Goal: Transaction & Acquisition: Purchase product/service

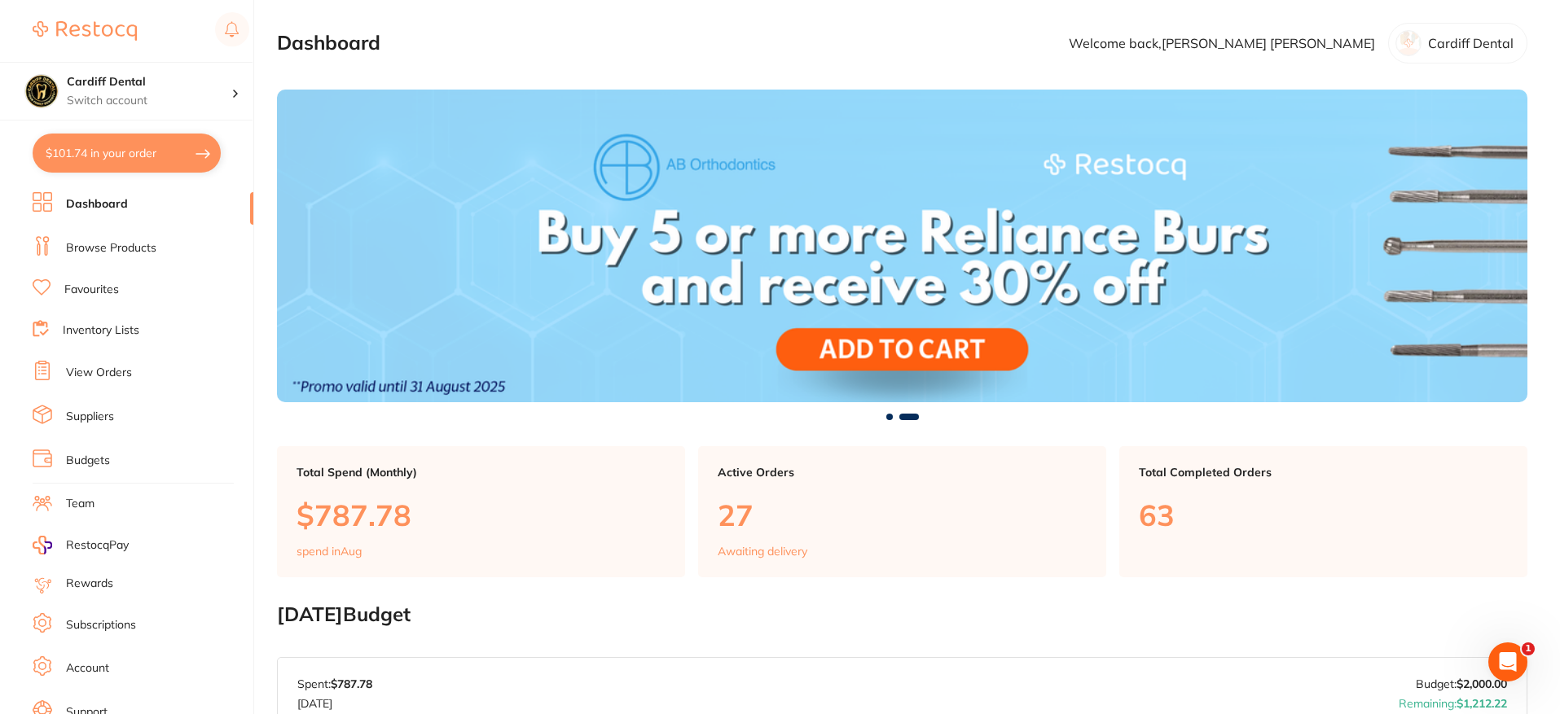
click at [102, 247] on link "Browse Products" at bounding box center [111, 248] width 90 height 16
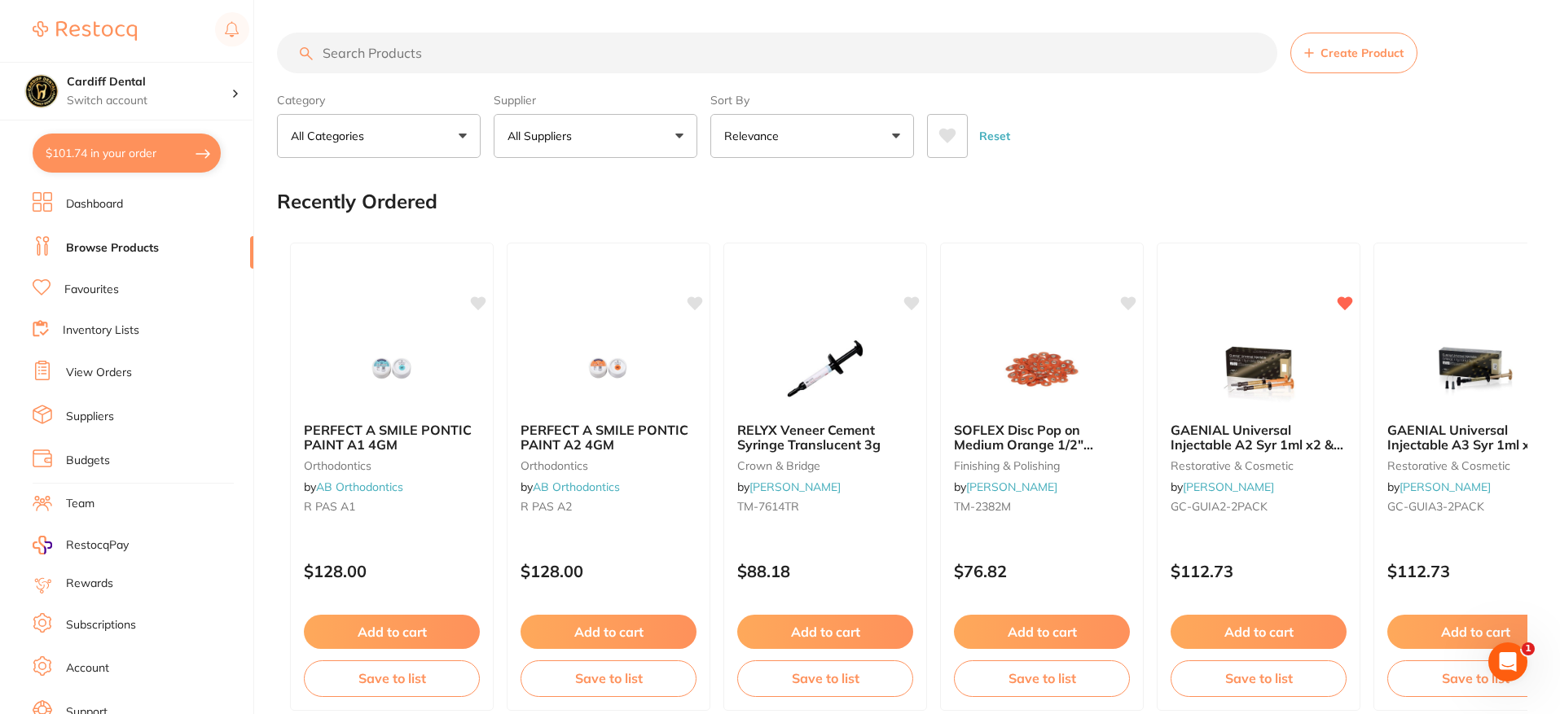
click at [121, 152] on button "$101.74 in your order" at bounding box center [127, 153] width 188 height 39
checkbox input "true"
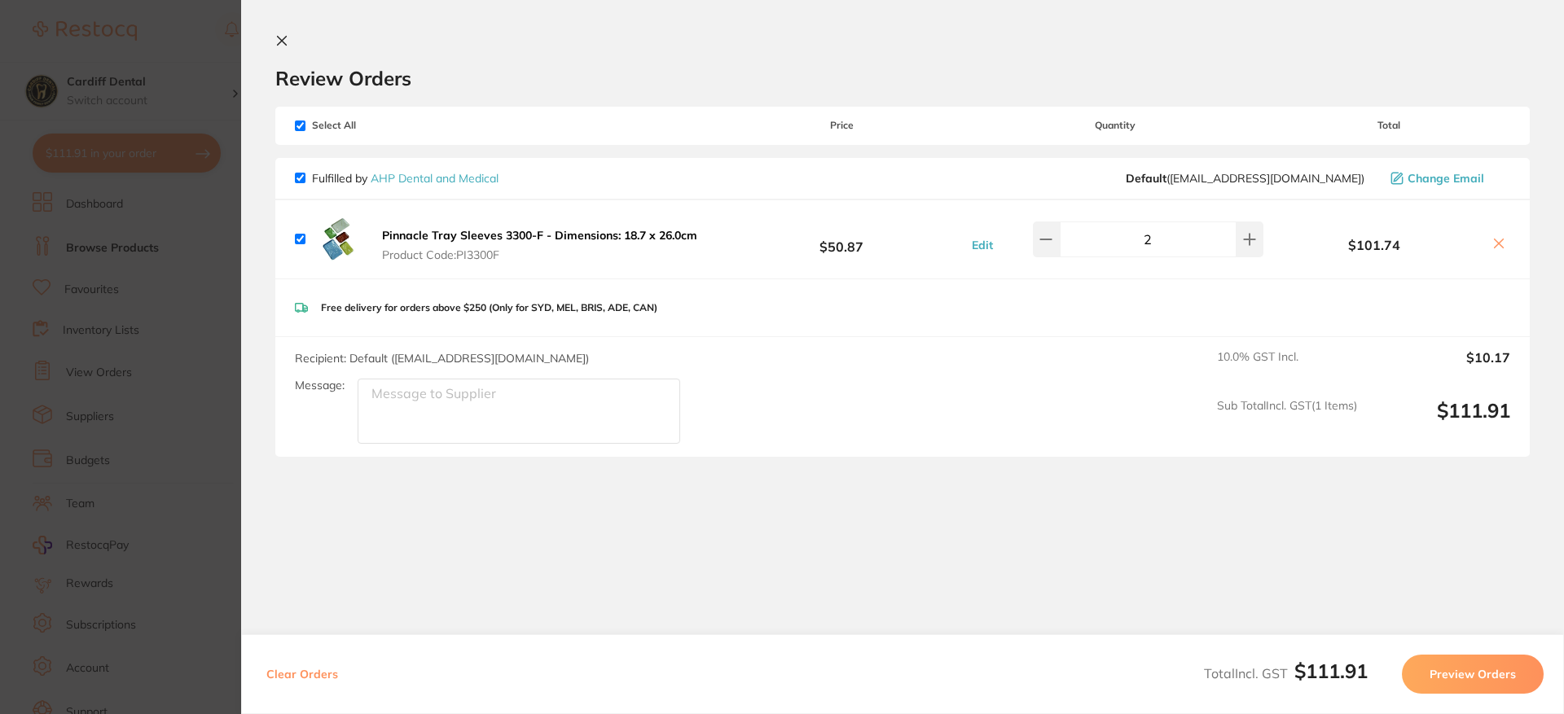
click at [278, 42] on icon at bounding box center [281, 40] width 13 height 13
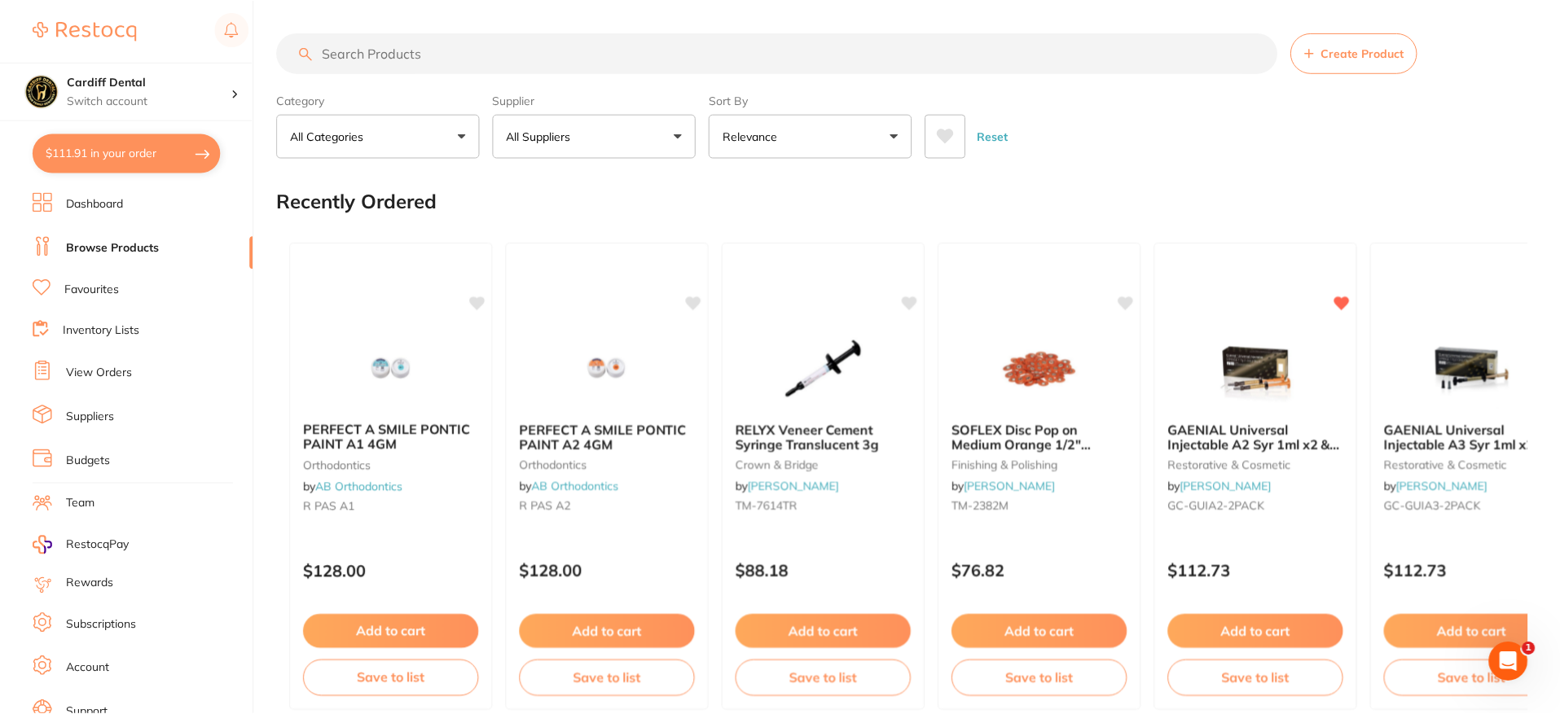
scroll to position [7, 0]
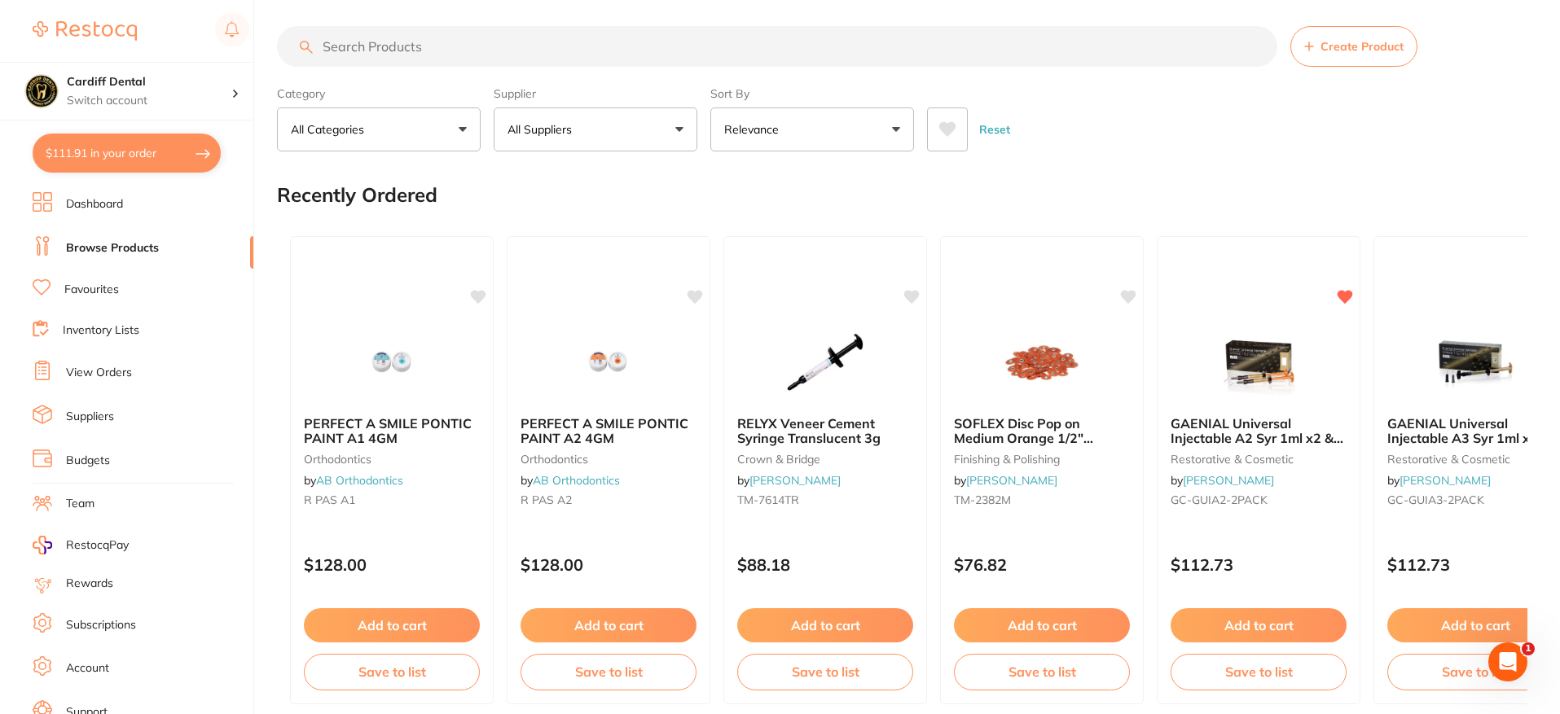
click at [97, 249] on link "Browse Products" at bounding box center [112, 248] width 93 height 16
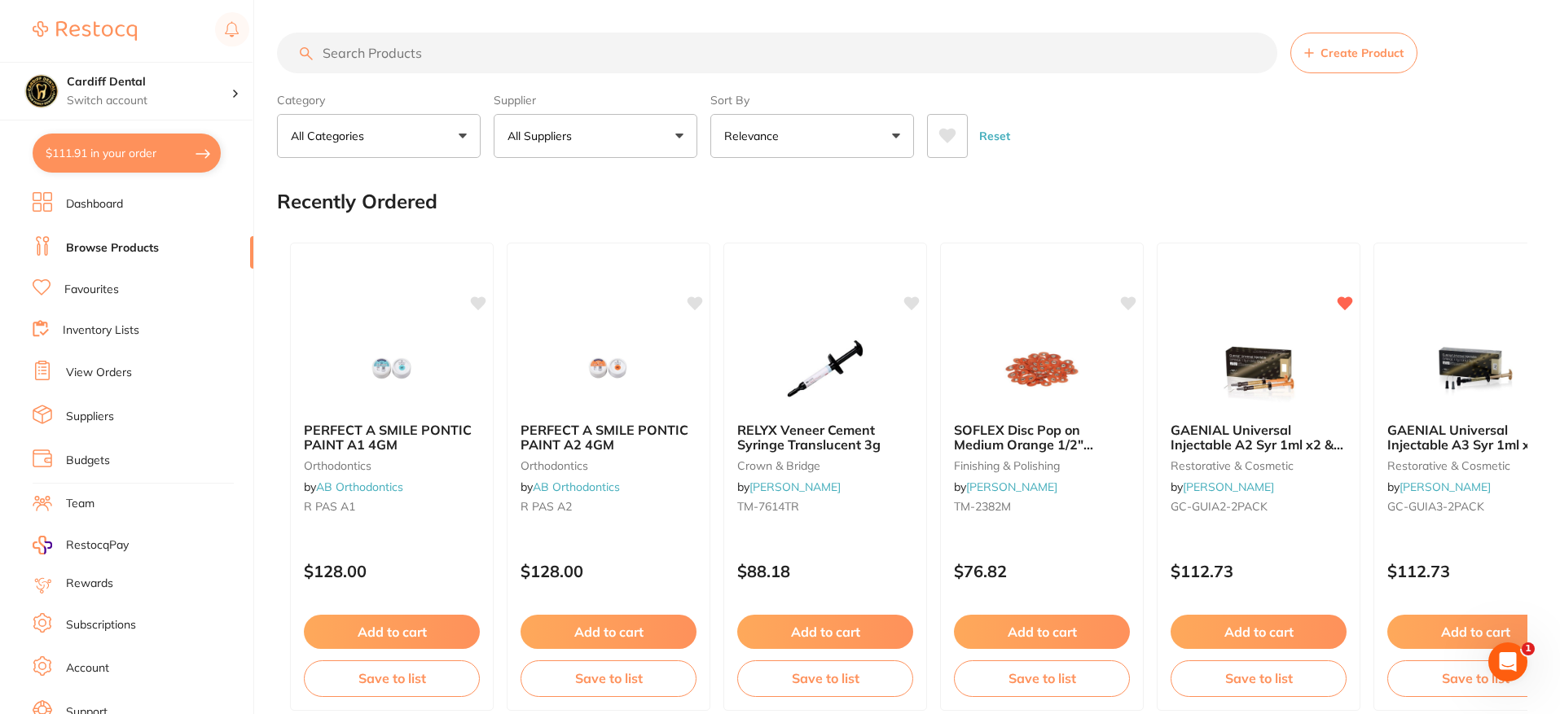
click at [373, 54] on input "search" at bounding box center [777, 53] width 1000 height 41
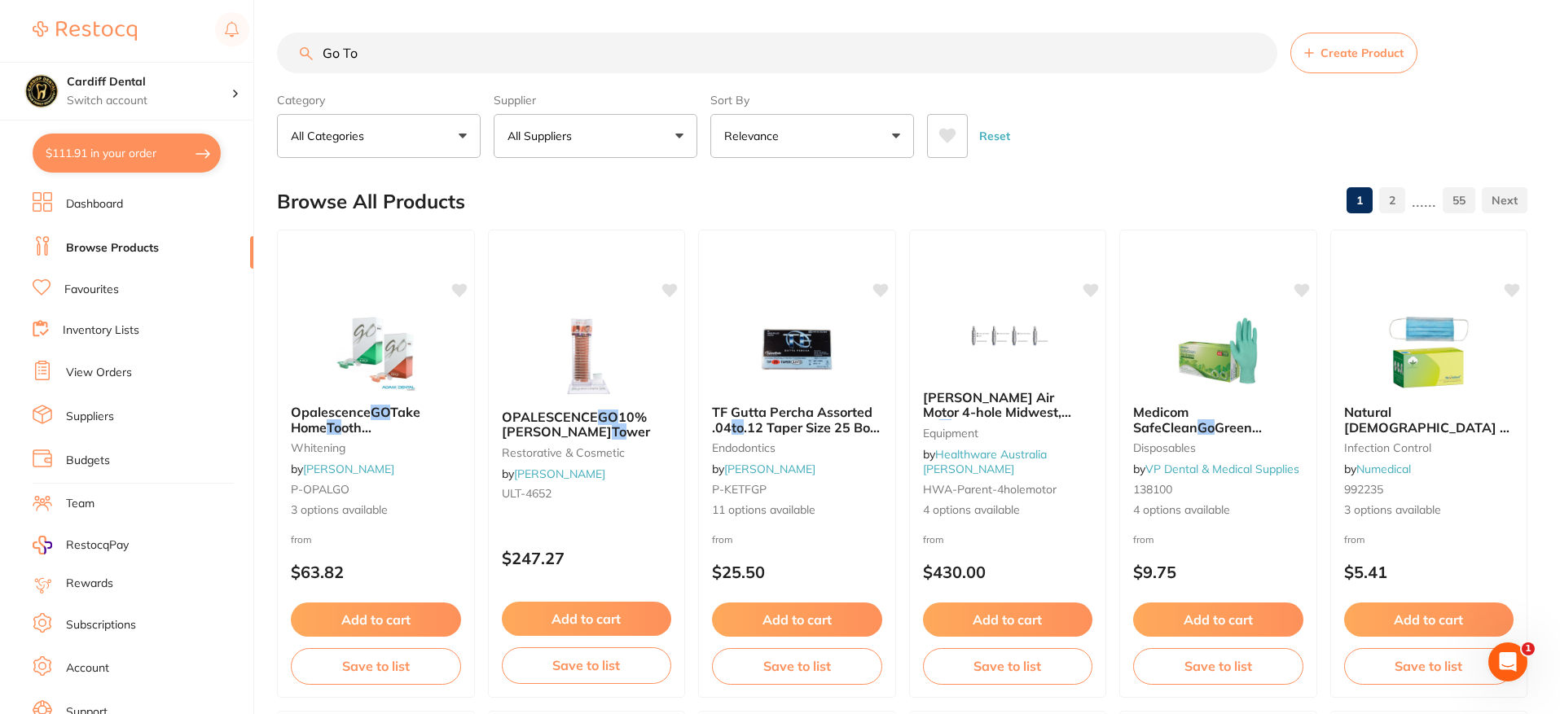
click at [422, 55] on input "Go To" at bounding box center [777, 53] width 1000 height 41
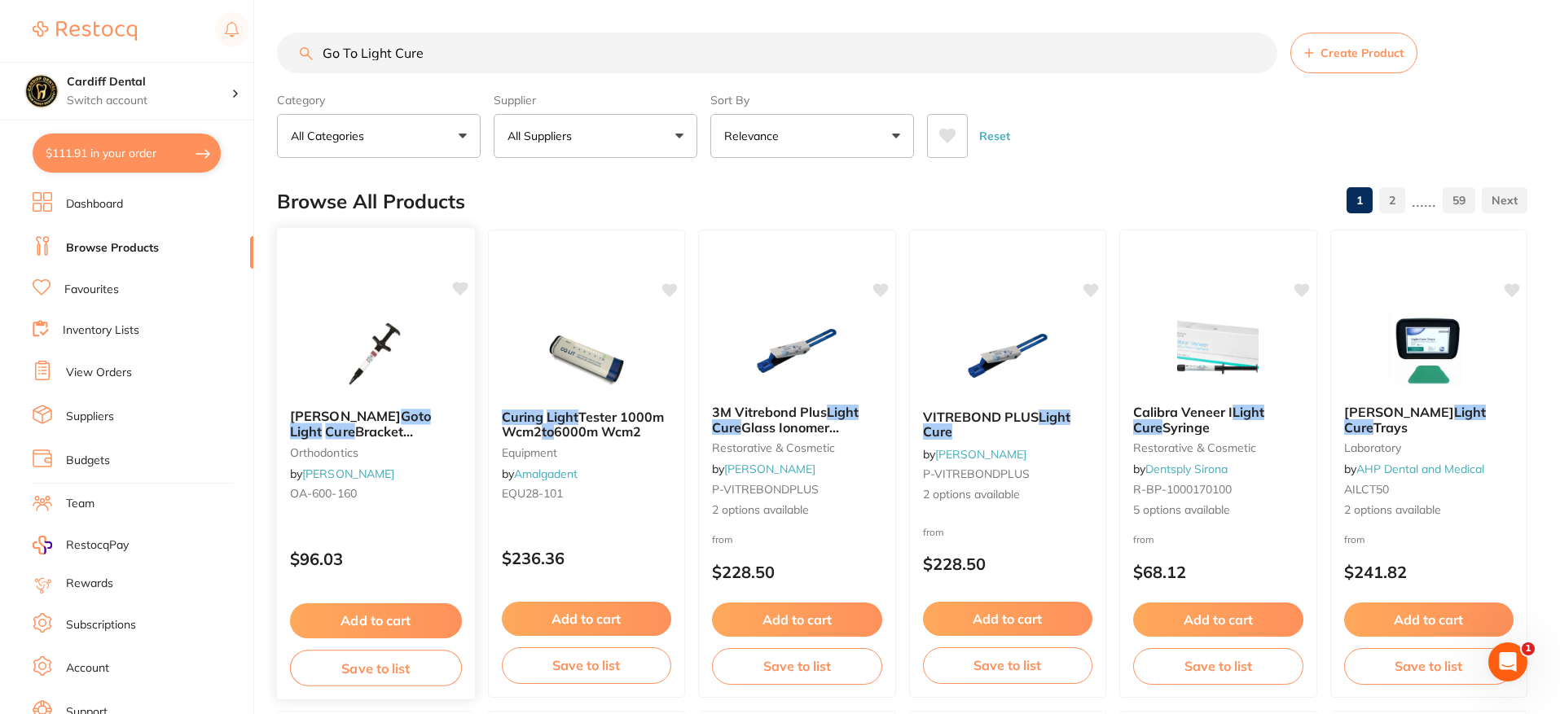
type input "Go To Light Cure"
click at [406, 544] on div "$96.03" at bounding box center [376, 556] width 198 height 44
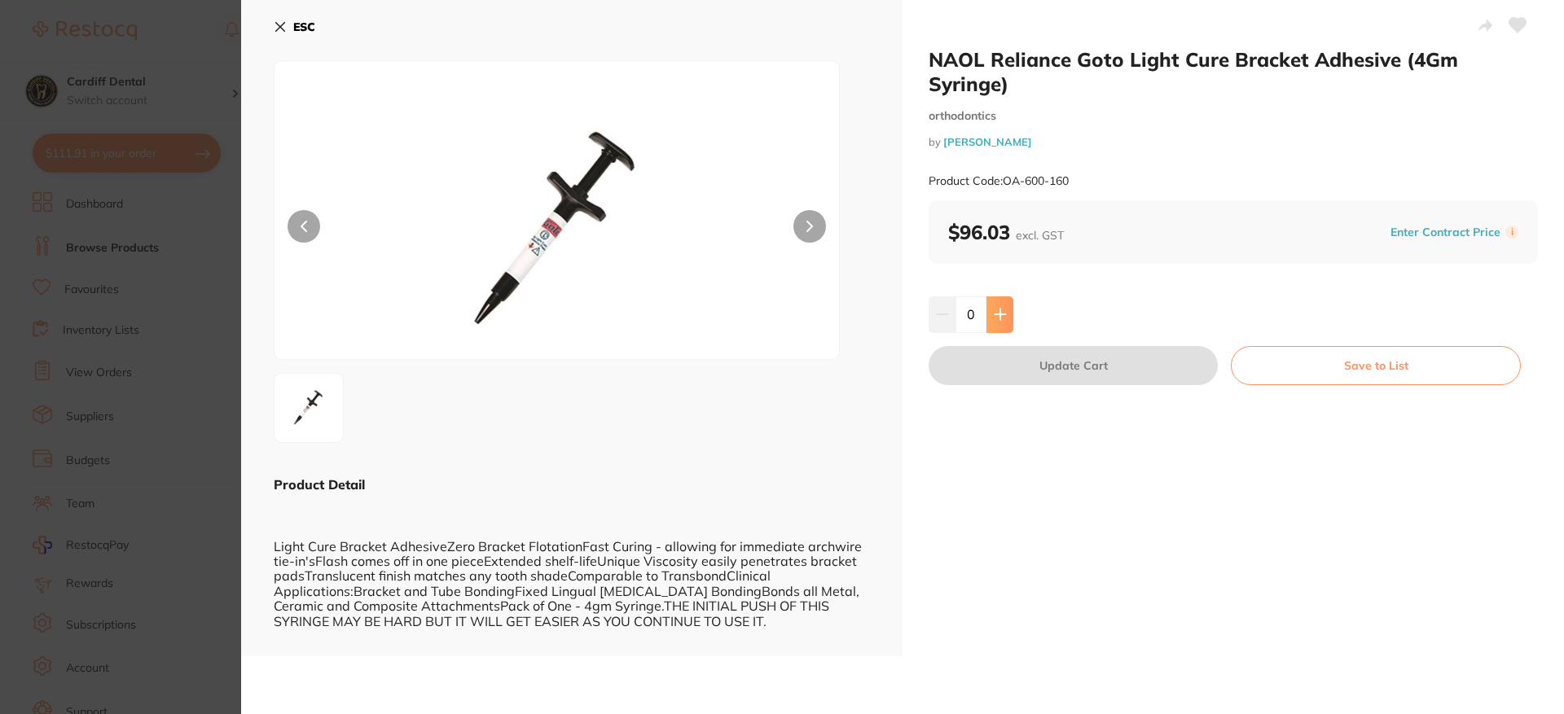
click at [1009, 312] on button at bounding box center [1000, 315] width 27 height 36
type input "2"
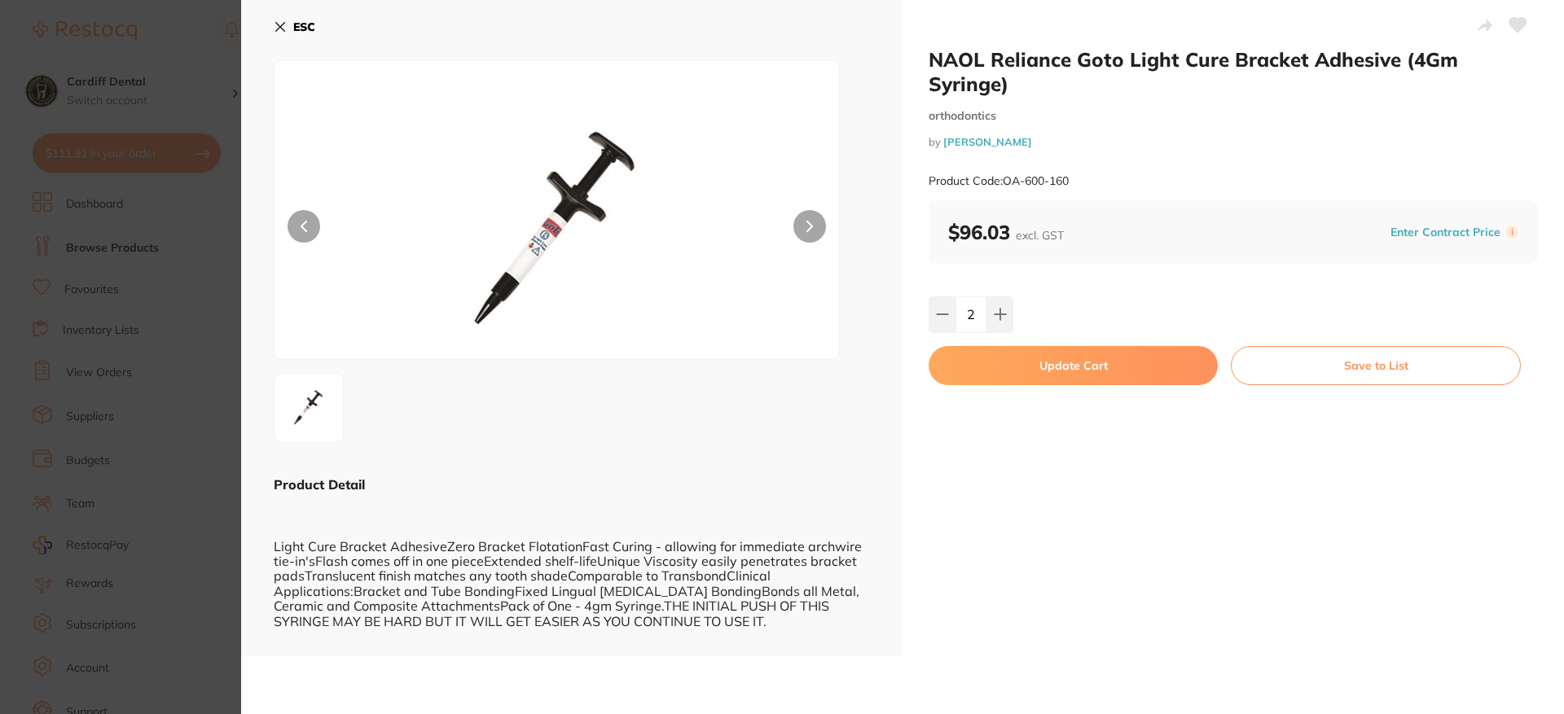
click at [1073, 361] on button "Update Cart" at bounding box center [1073, 365] width 289 height 39
checkbox input "false"
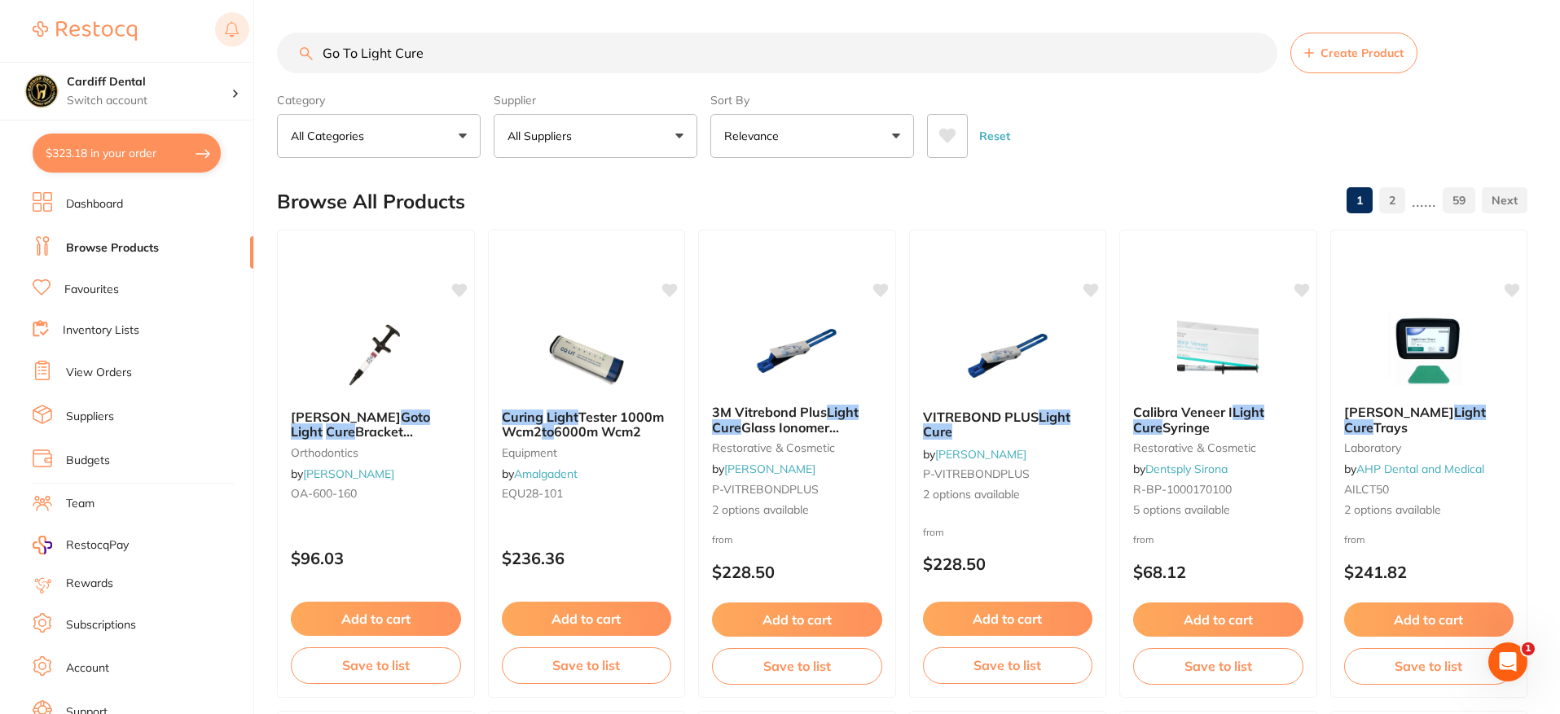
drag, startPoint x: 480, startPoint y: 41, endPoint x: 246, endPoint y: 12, distance: 235.5
click at [246, 12] on div "$323.18 Cardiff Dental Switch account Cardiff Dental $323.18 in your order Dash…" at bounding box center [780, 357] width 1560 height 714
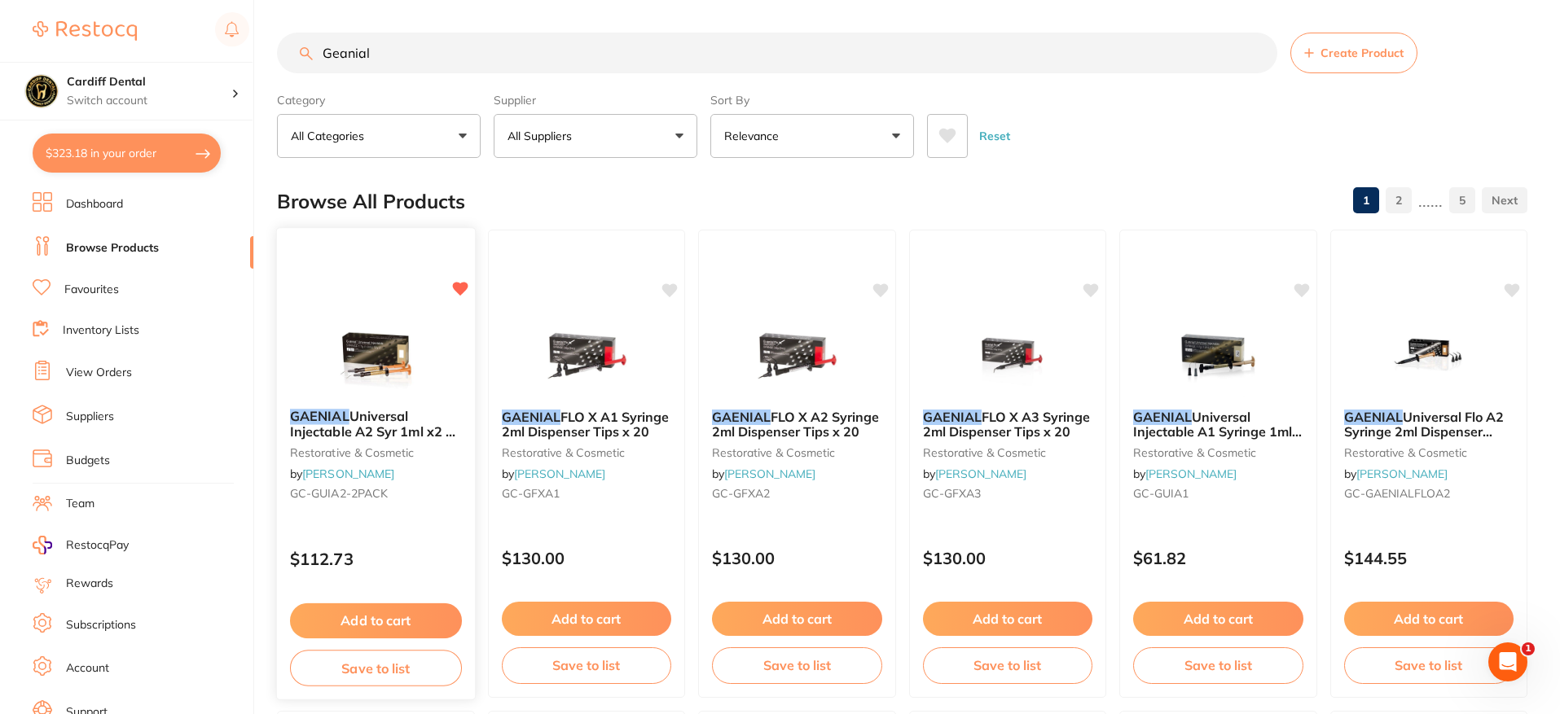
type input "Geanial"
click at [377, 622] on button "Add to cart" at bounding box center [376, 619] width 170 height 34
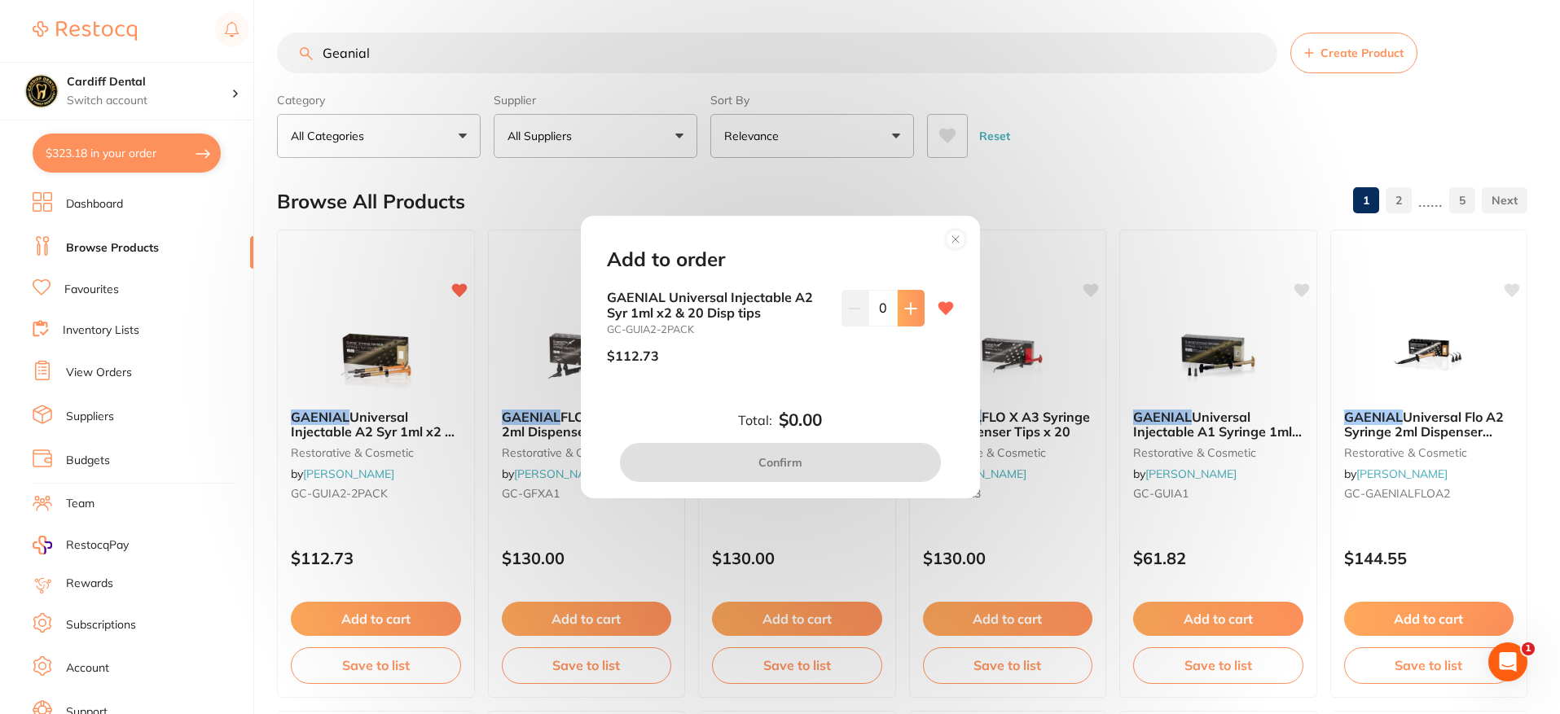
click at [904, 310] on icon at bounding box center [910, 308] width 13 height 13
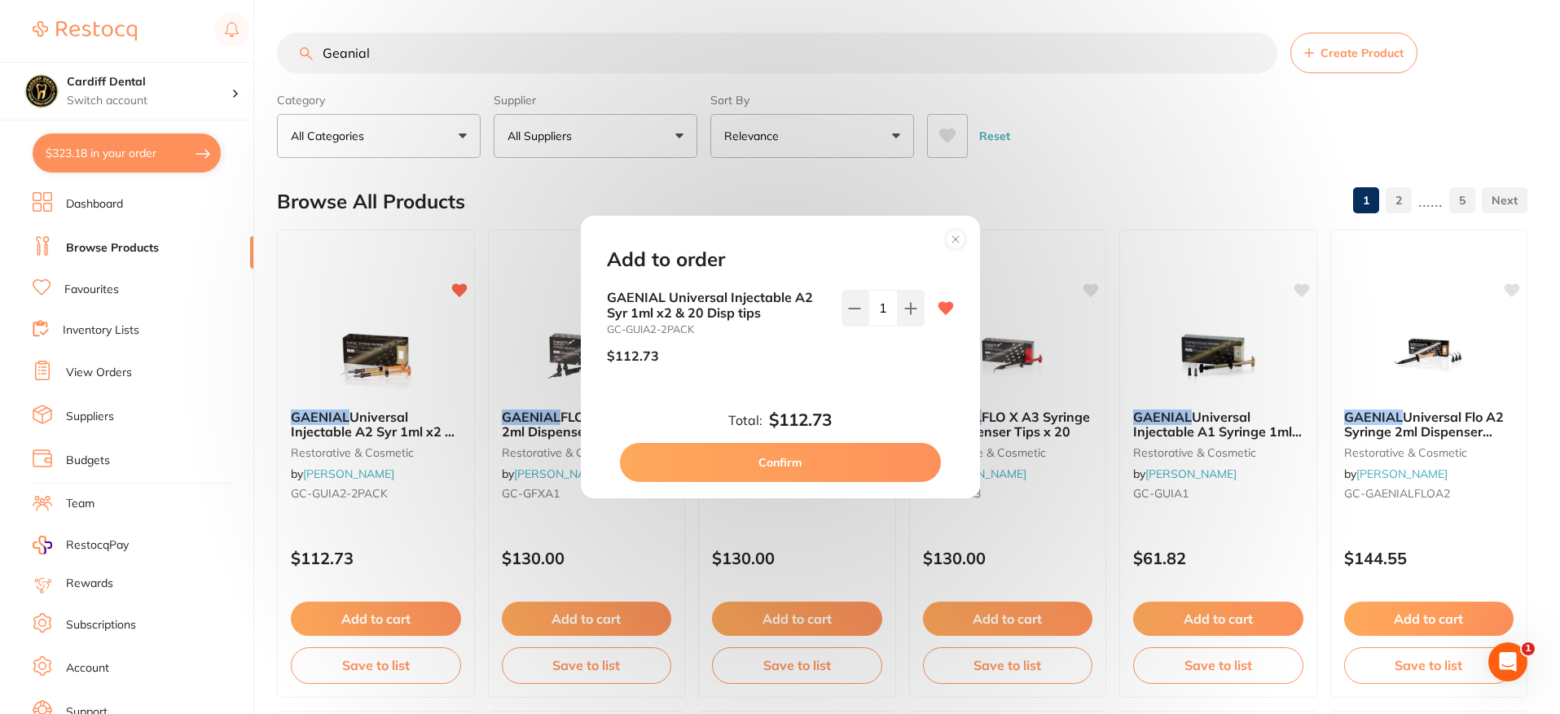
drag, startPoint x: 906, startPoint y: 320, endPoint x: 899, endPoint y: 340, distance: 20.9
click at [907, 320] on button at bounding box center [911, 308] width 27 height 36
type input "2"
click at [792, 457] on button "Confirm" at bounding box center [780, 462] width 321 height 39
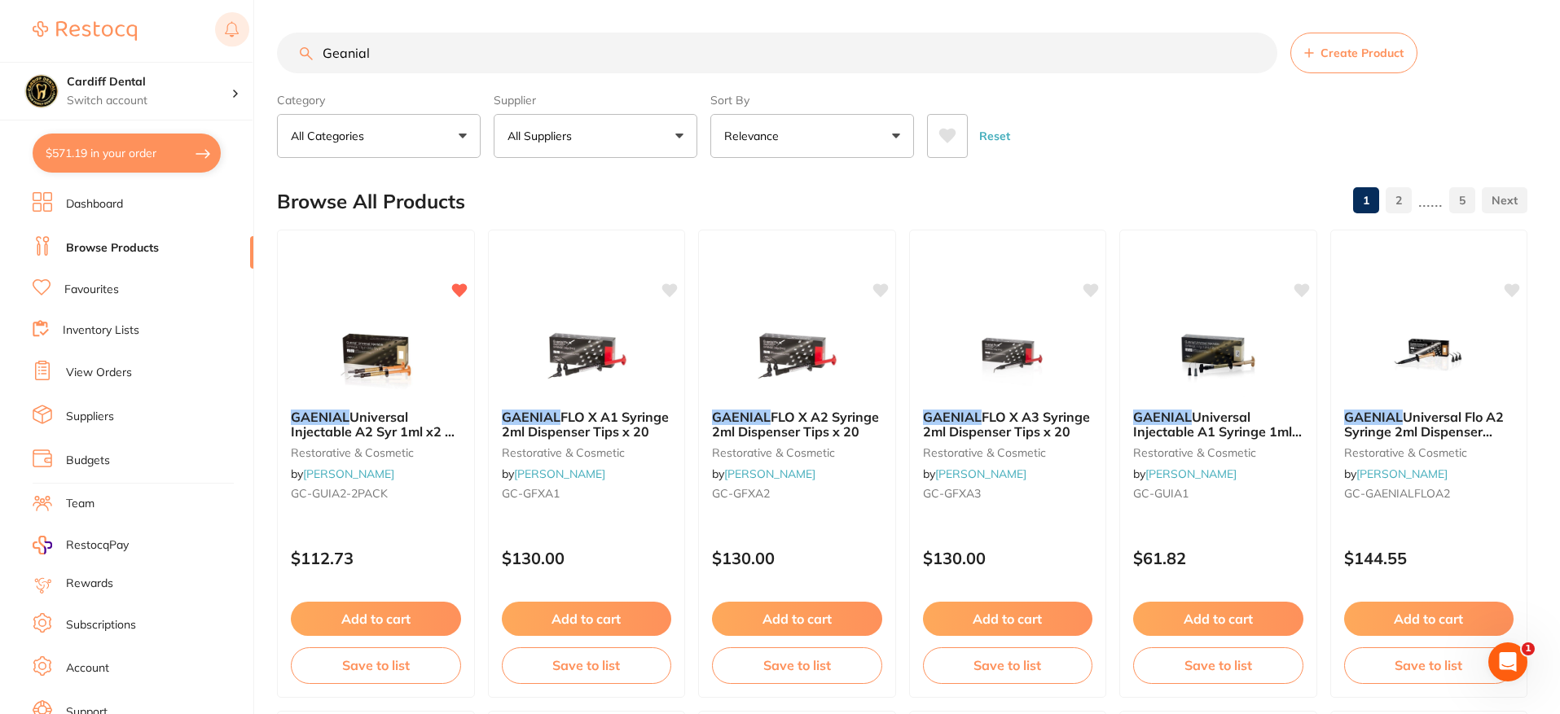
drag, startPoint x: 374, startPoint y: 56, endPoint x: 246, endPoint y: 38, distance: 129.1
click at [246, 38] on div "$571.19 Cardiff Dental Switch account Cardiff Dental $571.19 in your order Dash…" at bounding box center [780, 357] width 1560 height 714
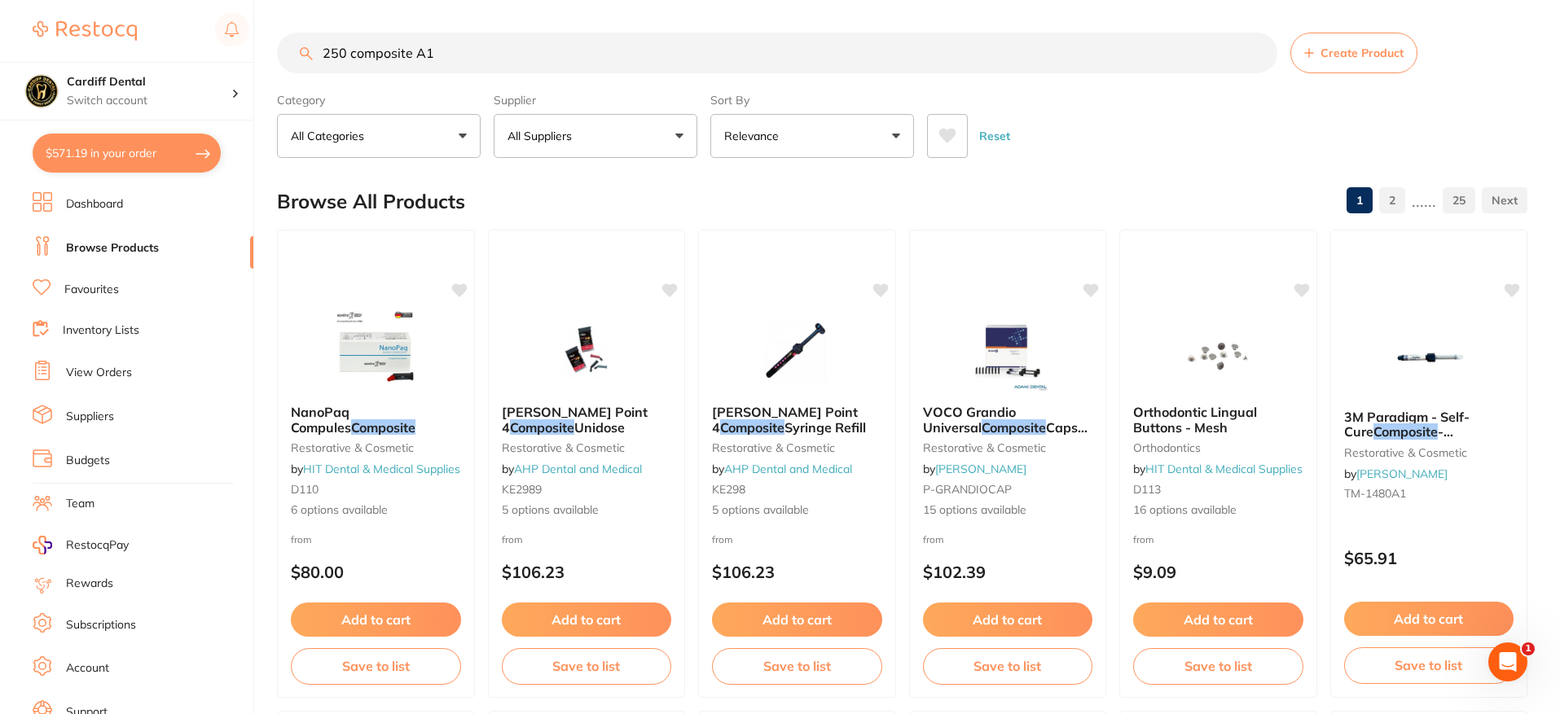
click at [437, 51] on input "250 composite A1" at bounding box center [777, 53] width 1000 height 41
type input "2"
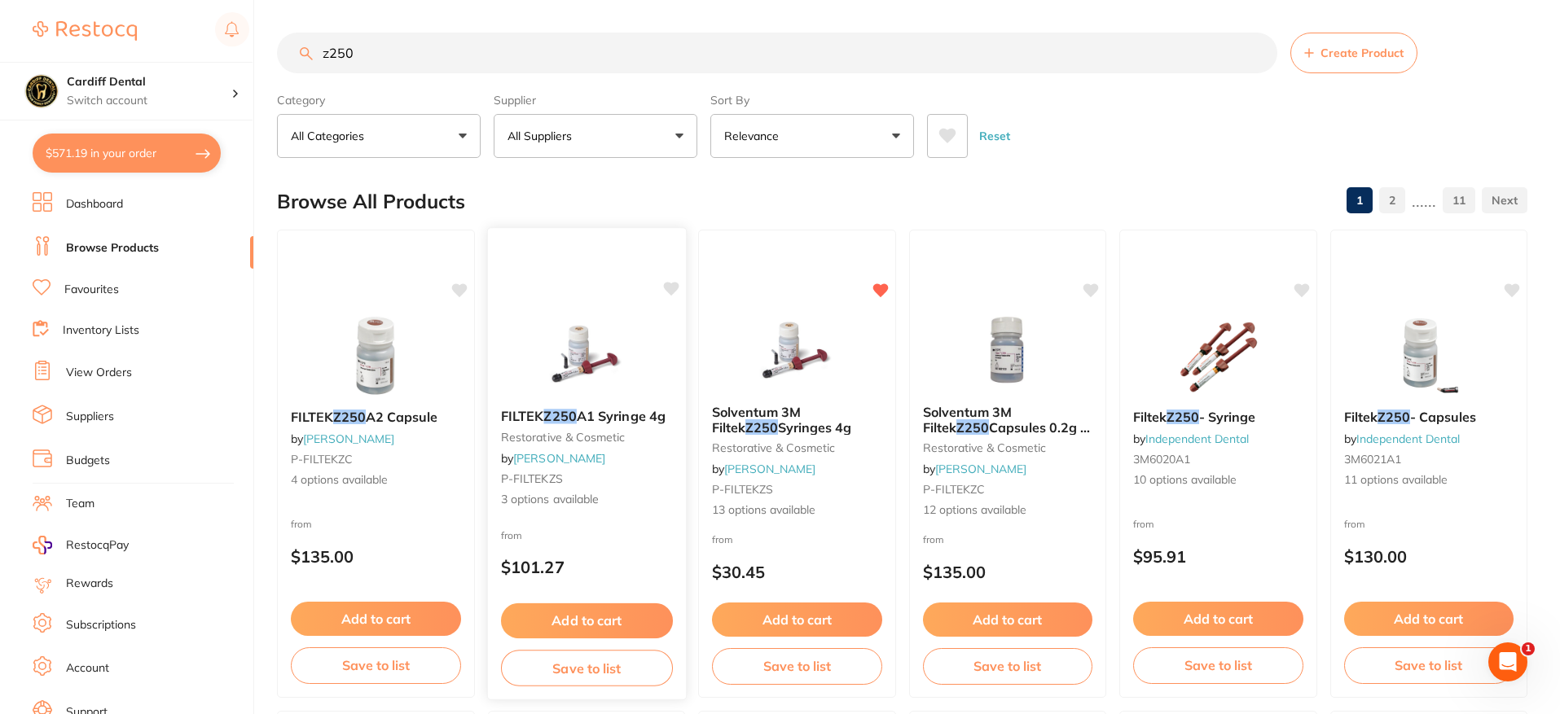
type input "z250"
click at [587, 617] on button "Add to cart" at bounding box center [586, 621] width 172 height 35
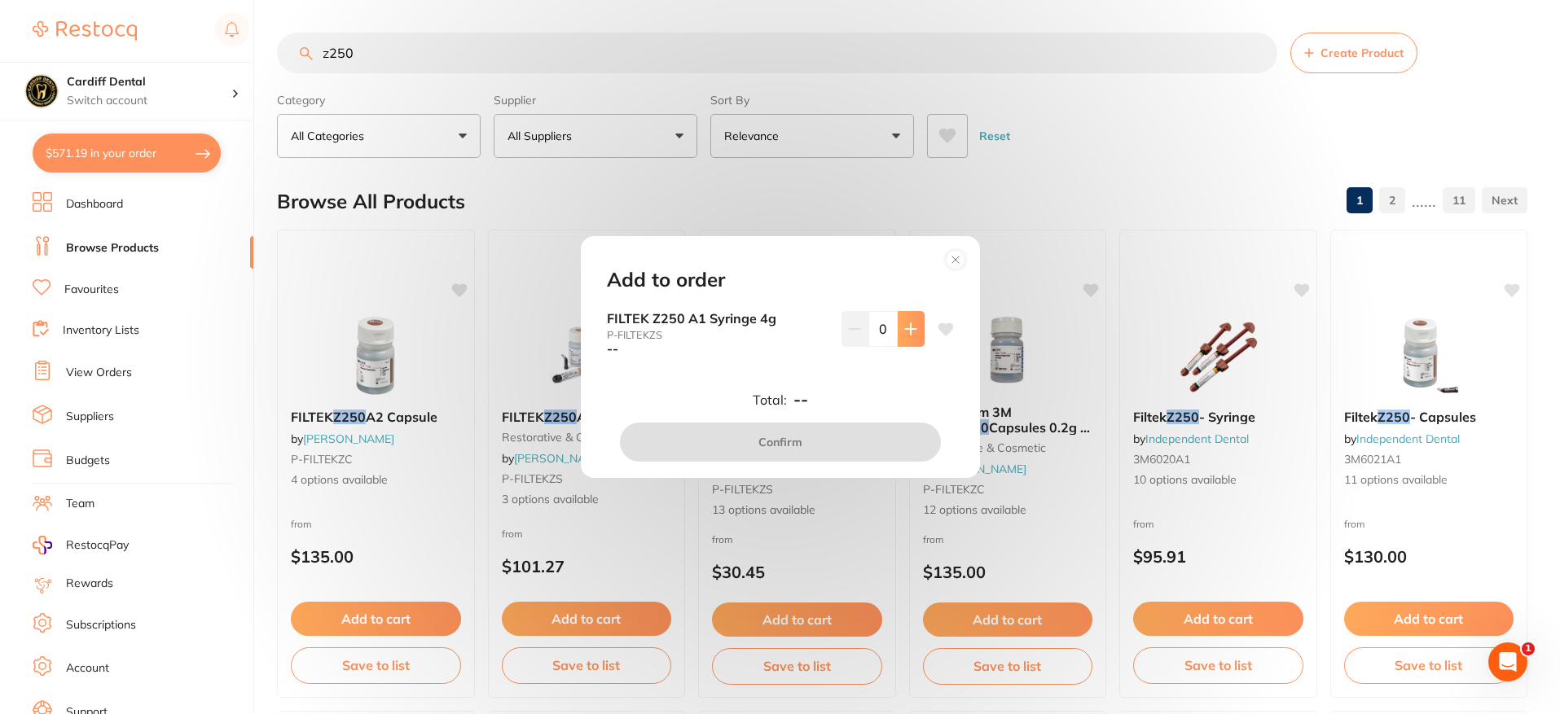
click at [915, 327] on button at bounding box center [911, 329] width 27 height 36
type input "1"
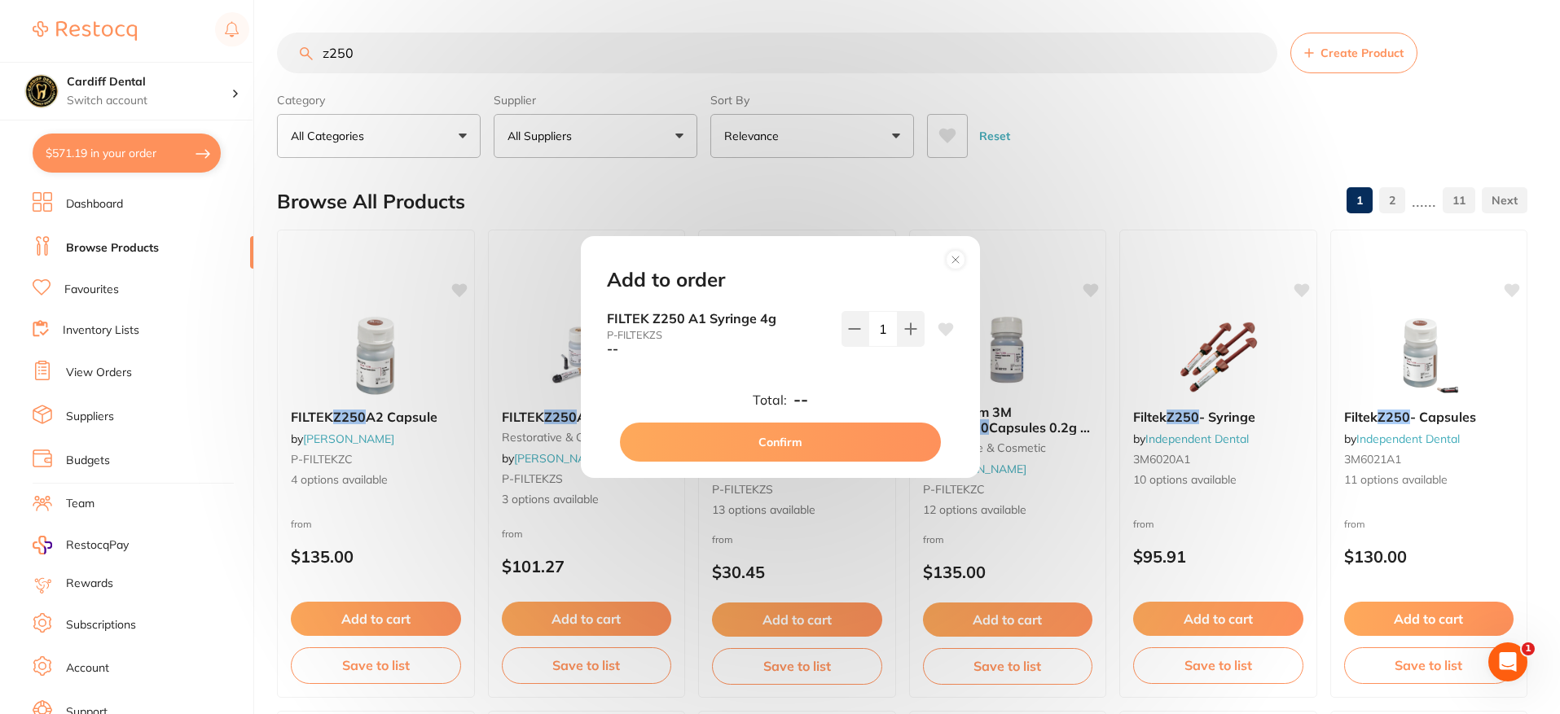
click at [767, 436] on button "Confirm" at bounding box center [780, 442] width 321 height 39
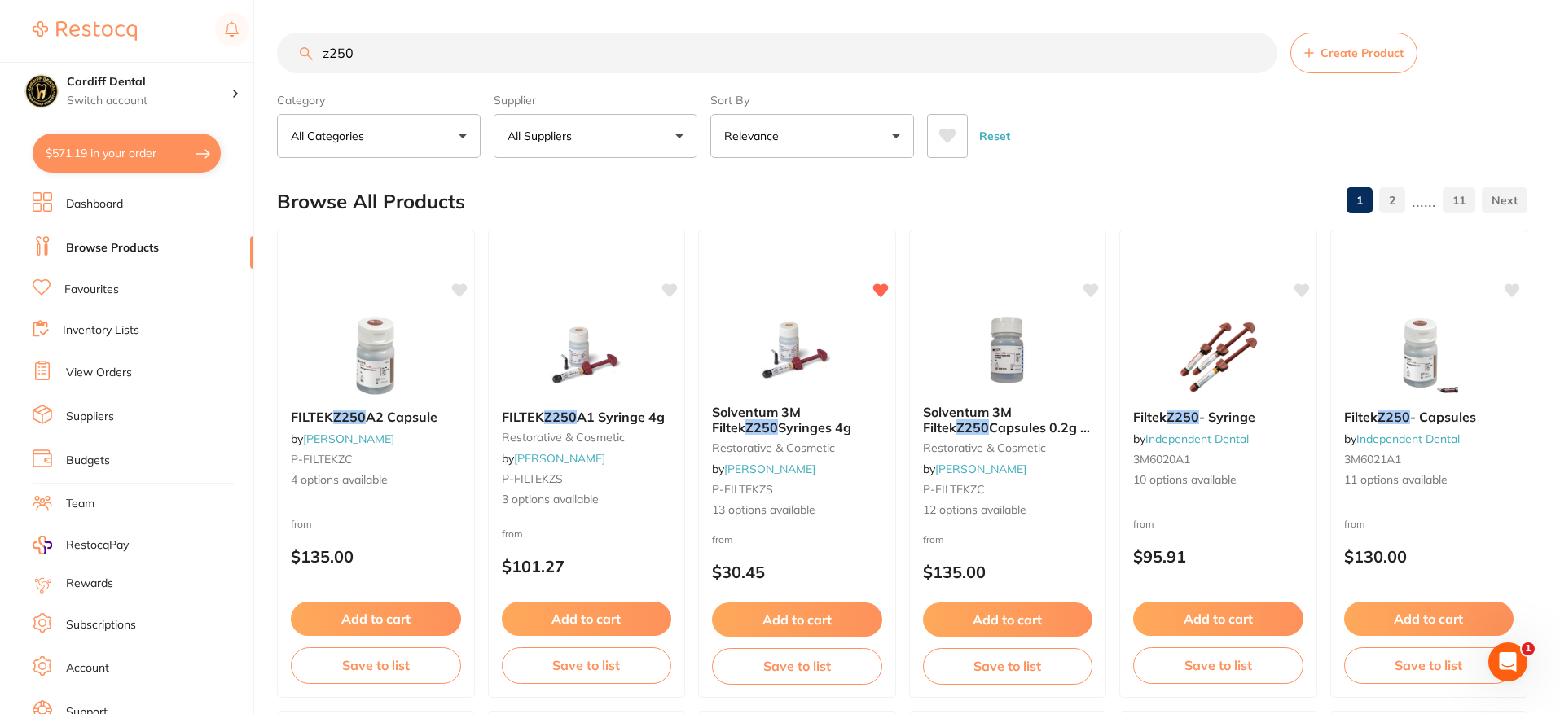
drag, startPoint x: 358, startPoint y: 54, endPoint x: 322, endPoint y: 52, distance: 36.7
click at [322, 52] on input "z250" at bounding box center [777, 53] width 1000 height 41
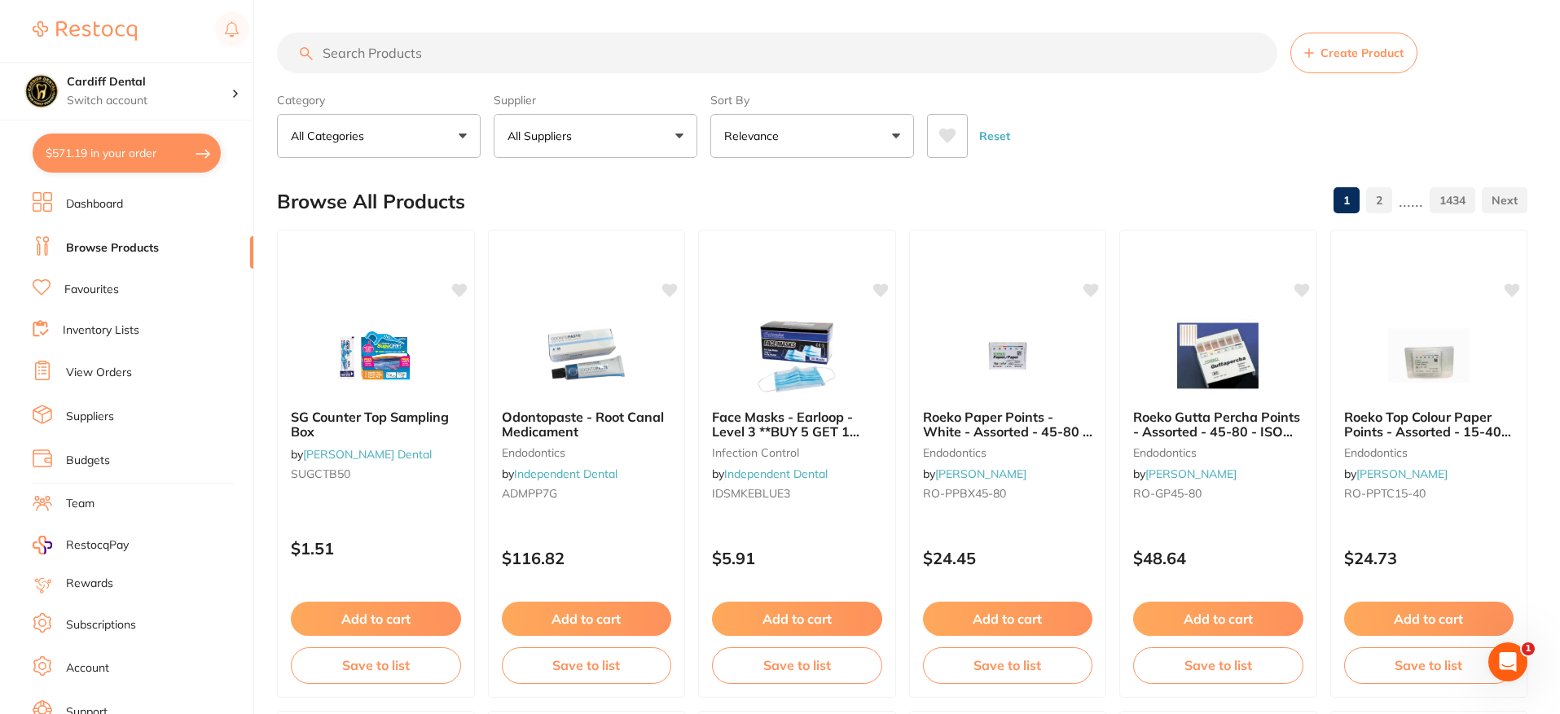
click at [156, 151] on button "$571.19 in your order" at bounding box center [127, 153] width 188 height 39
checkbox input "true"
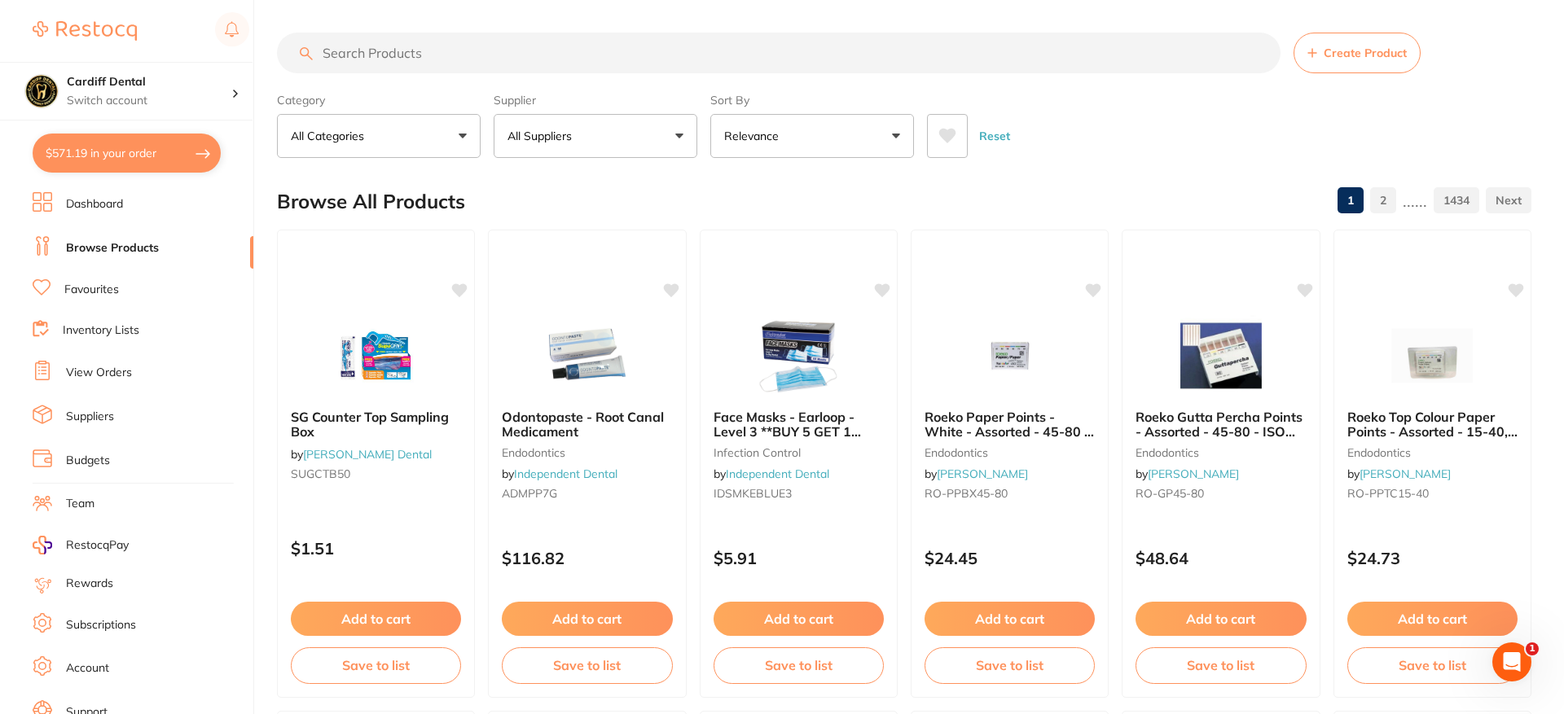
checkbox input "true"
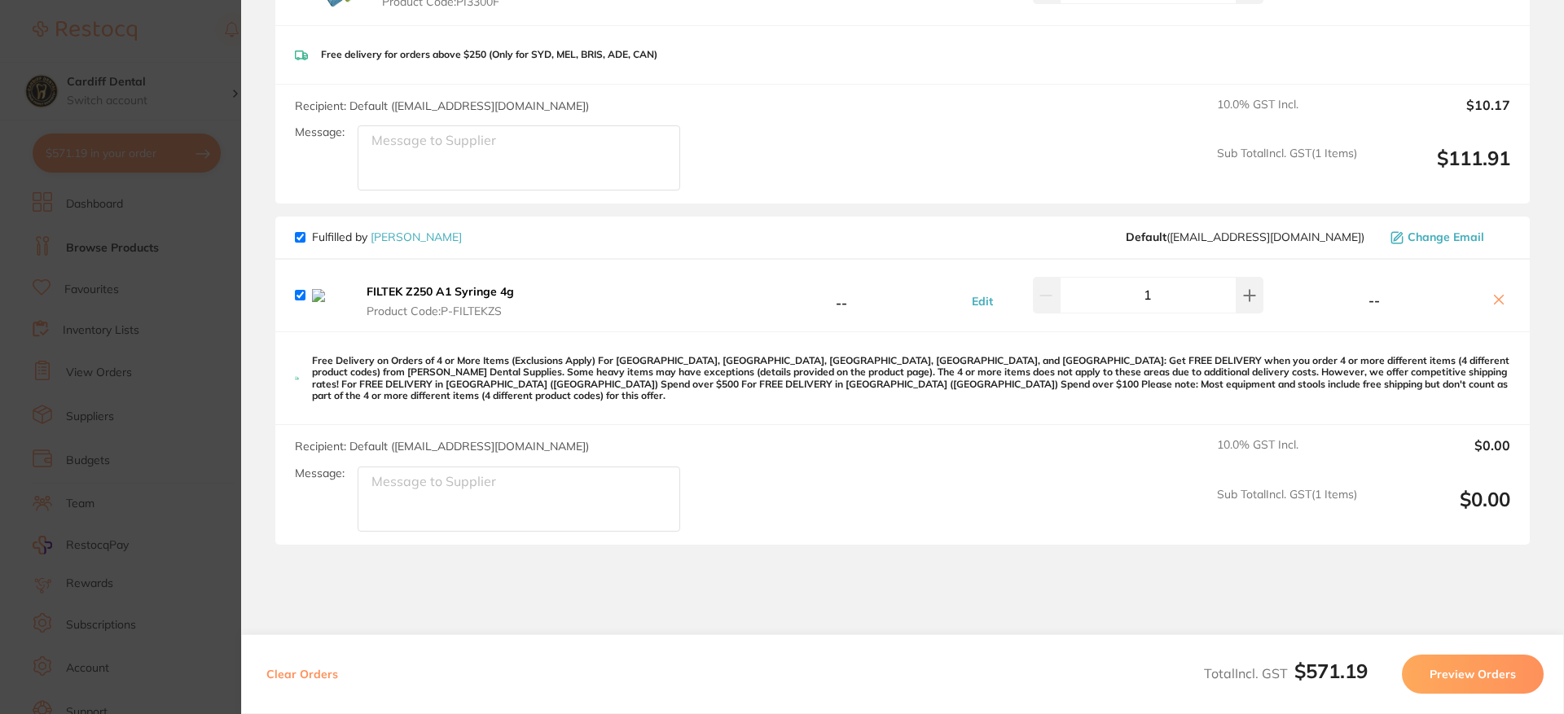
scroll to position [652, 0]
click at [1492, 301] on icon at bounding box center [1498, 298] width 13 height 13
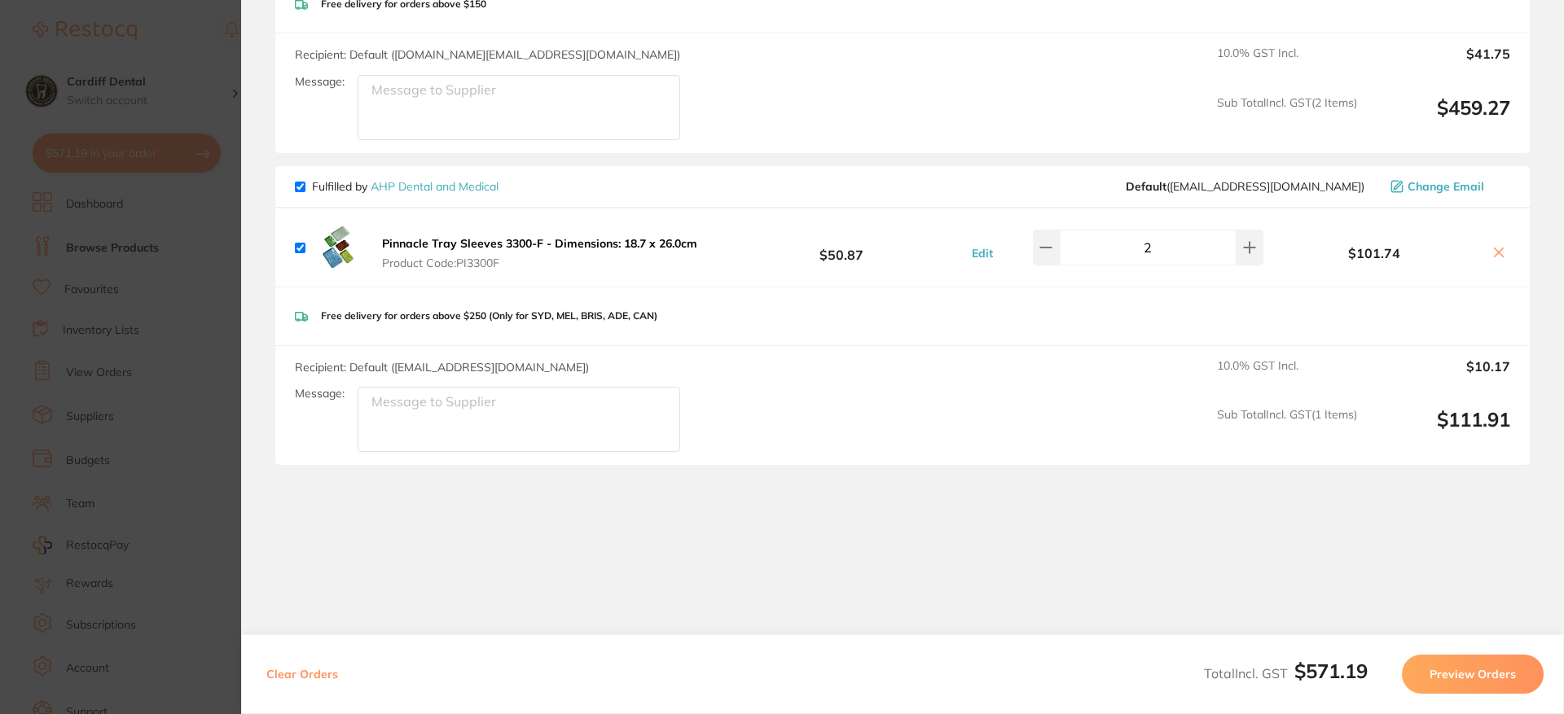
scroll to position [389, 0]
checkbox input "true"
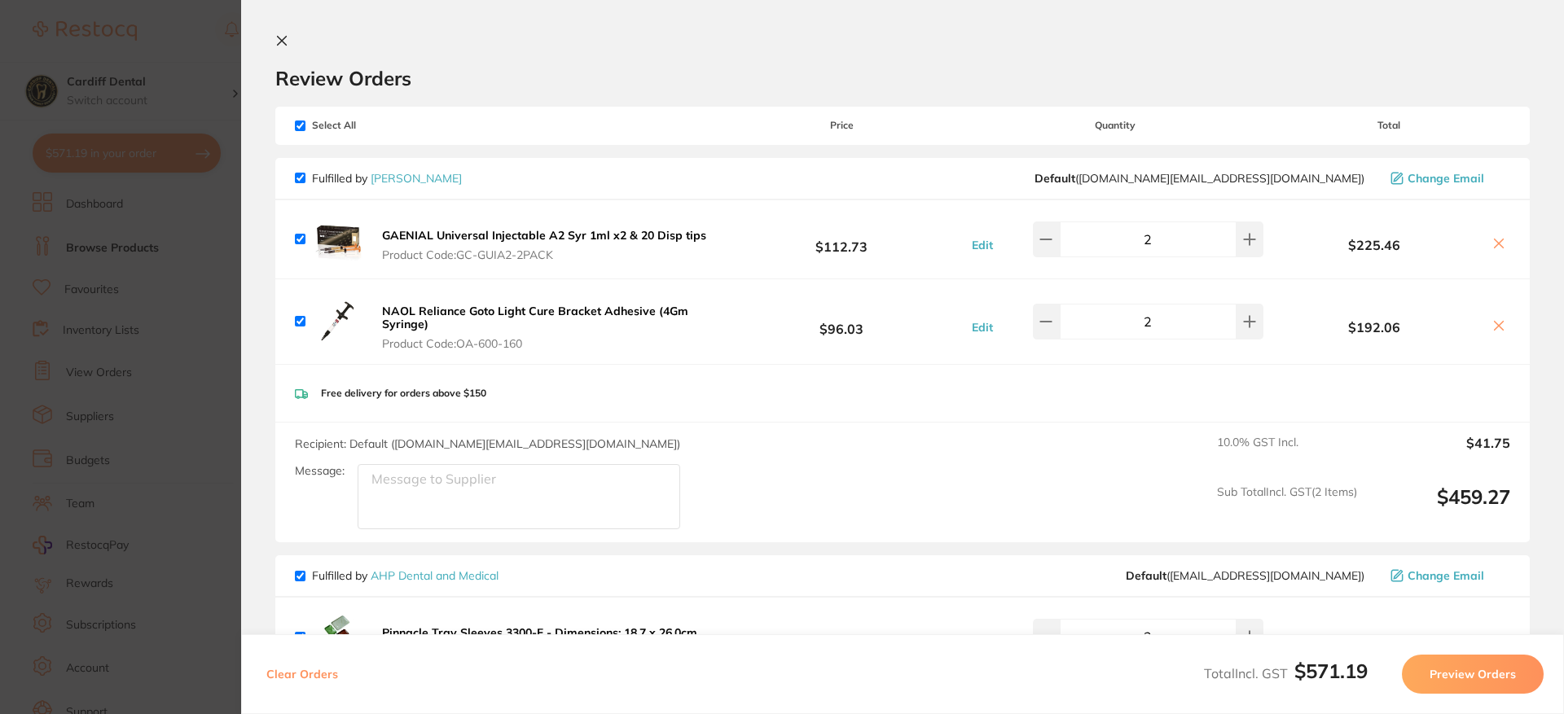
click at [279, 38] on icon at bounding box center [282, 41] width 9 height 9
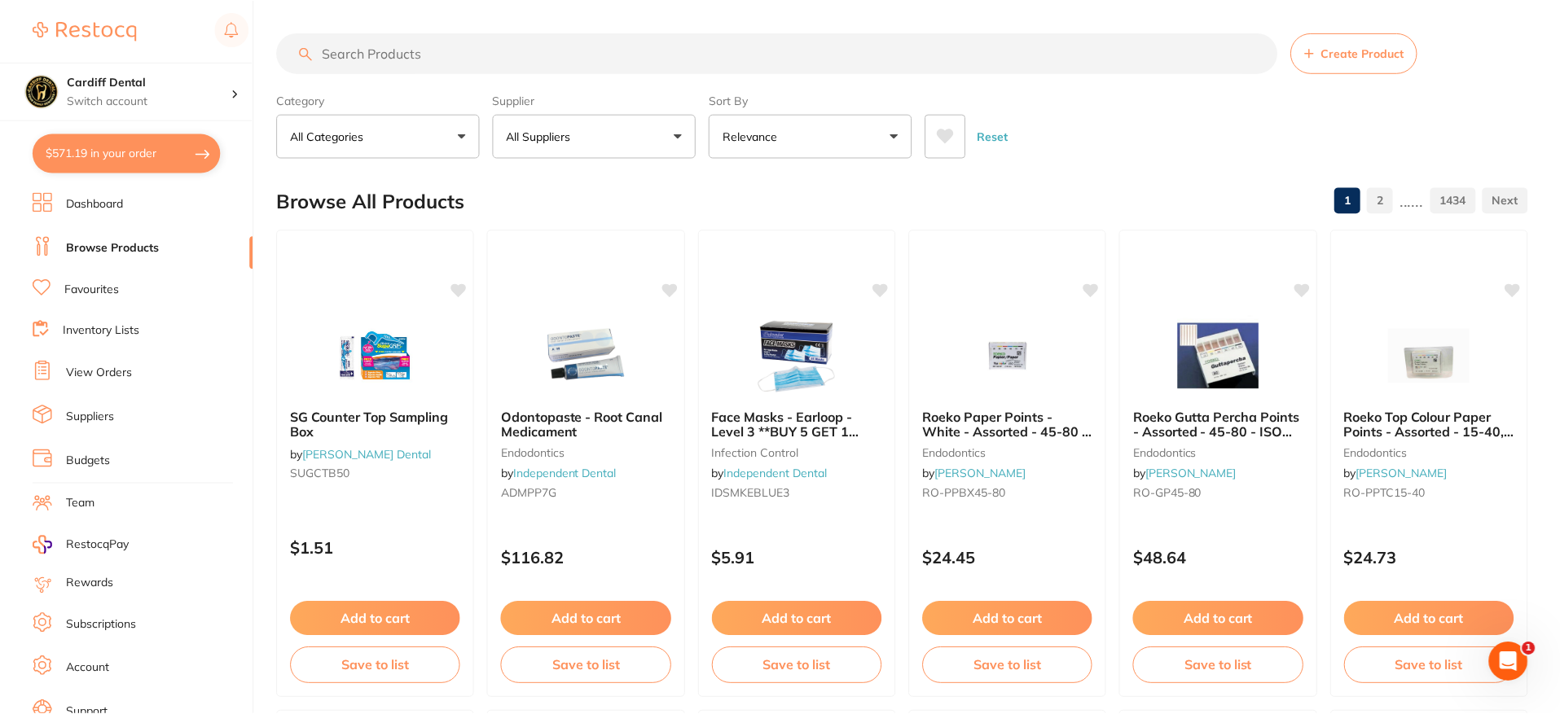
scroll to position [7, 0]
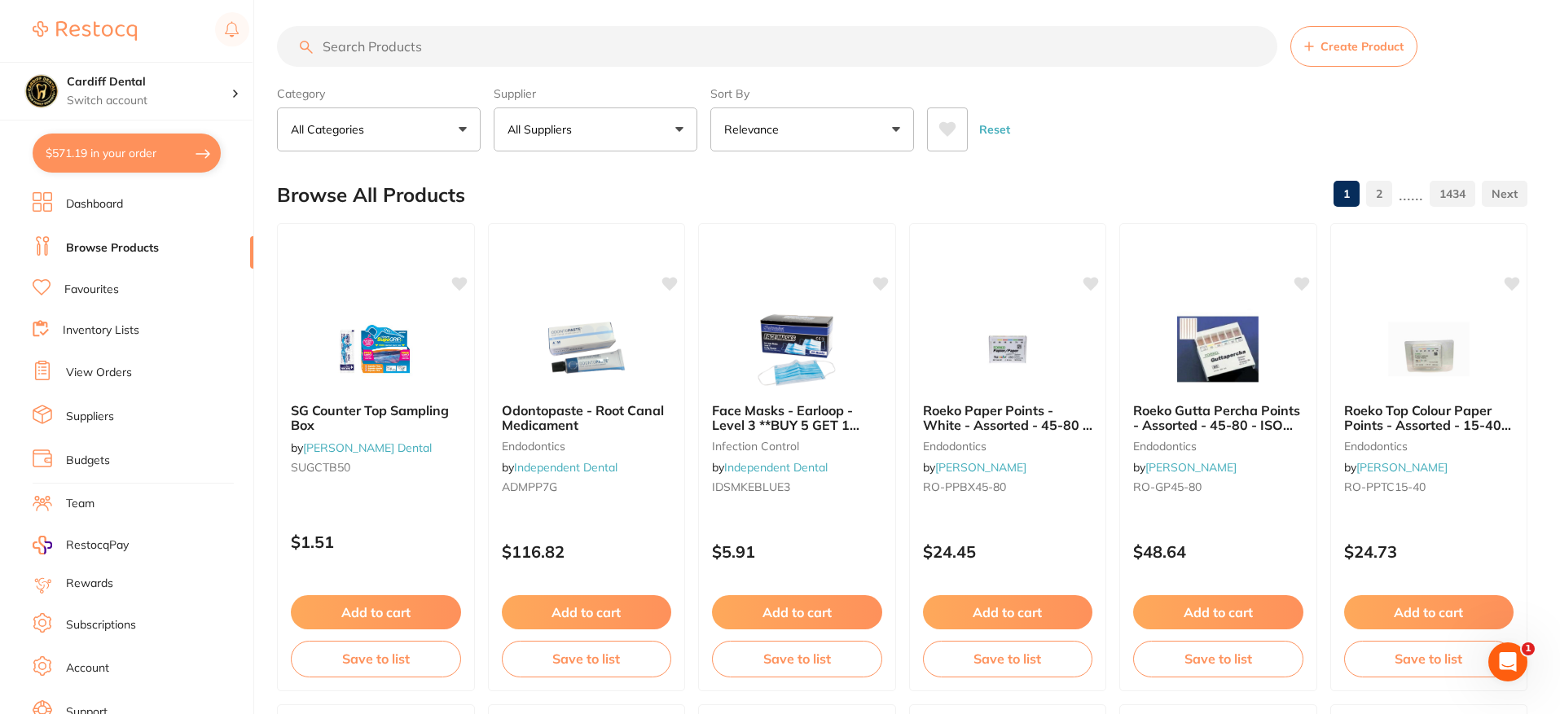
click at [367, 46] on input "search" at bounding box center [777, 46] width 1000 height 41
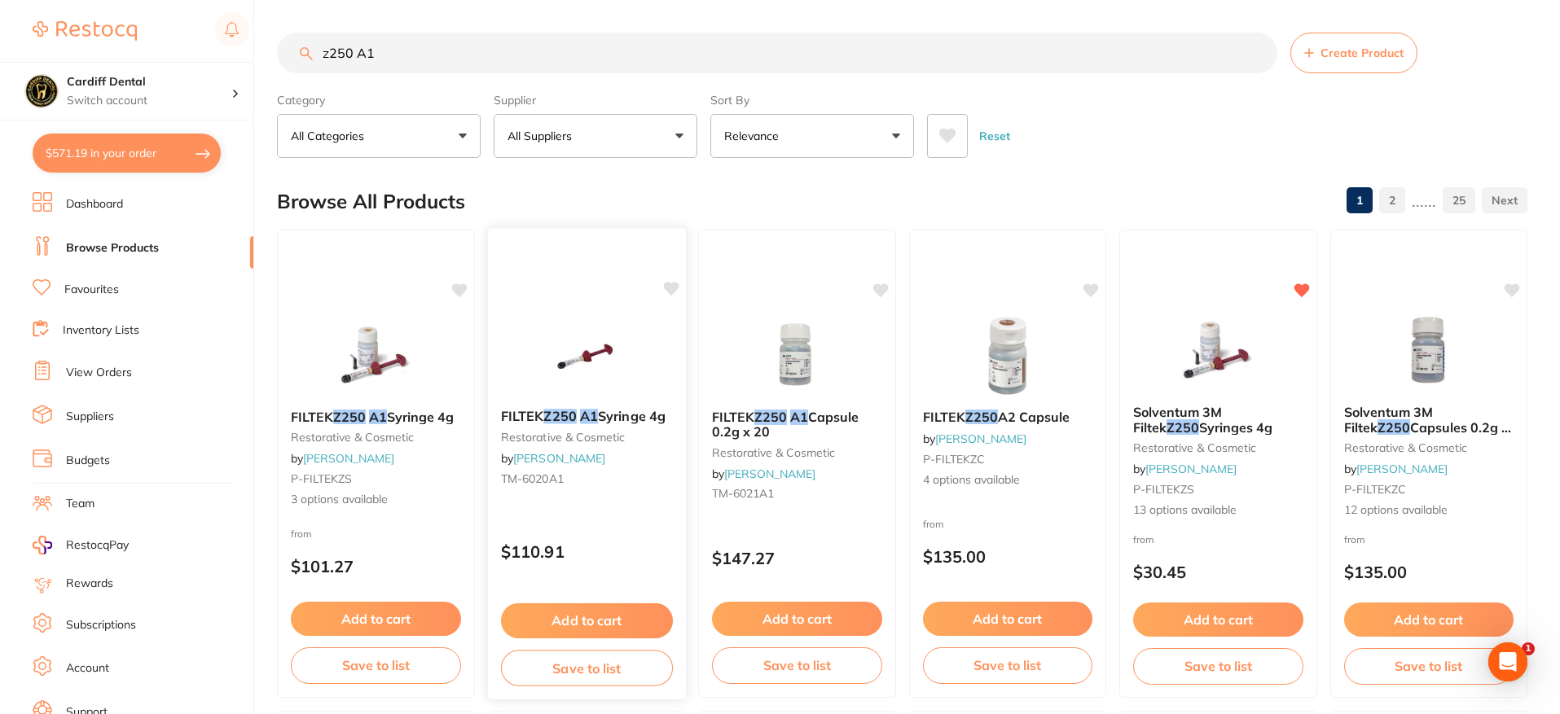
scroll to position [0, 0]
type input "z250 A1"
click at [587, 623] on button "Add to cart" at bounding box center [587, 619] width 170 height 34
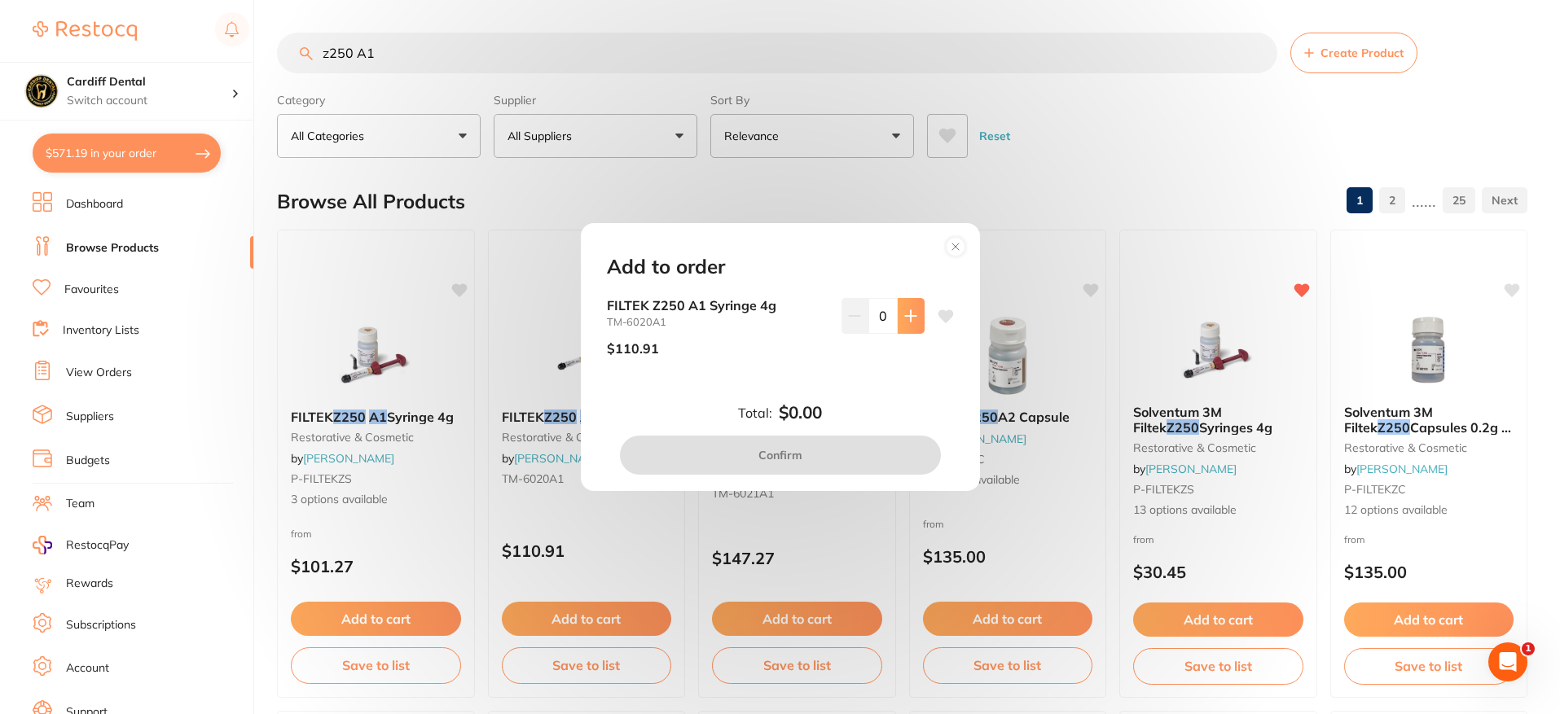
drag, startPoint x: 910, startPoint y: 322, endPoint x: 899, endPoint y: 345, distance: 25.5
click at [911, 322] on icon at bounding box center [910, 316] width 13 height 13
type input "1"
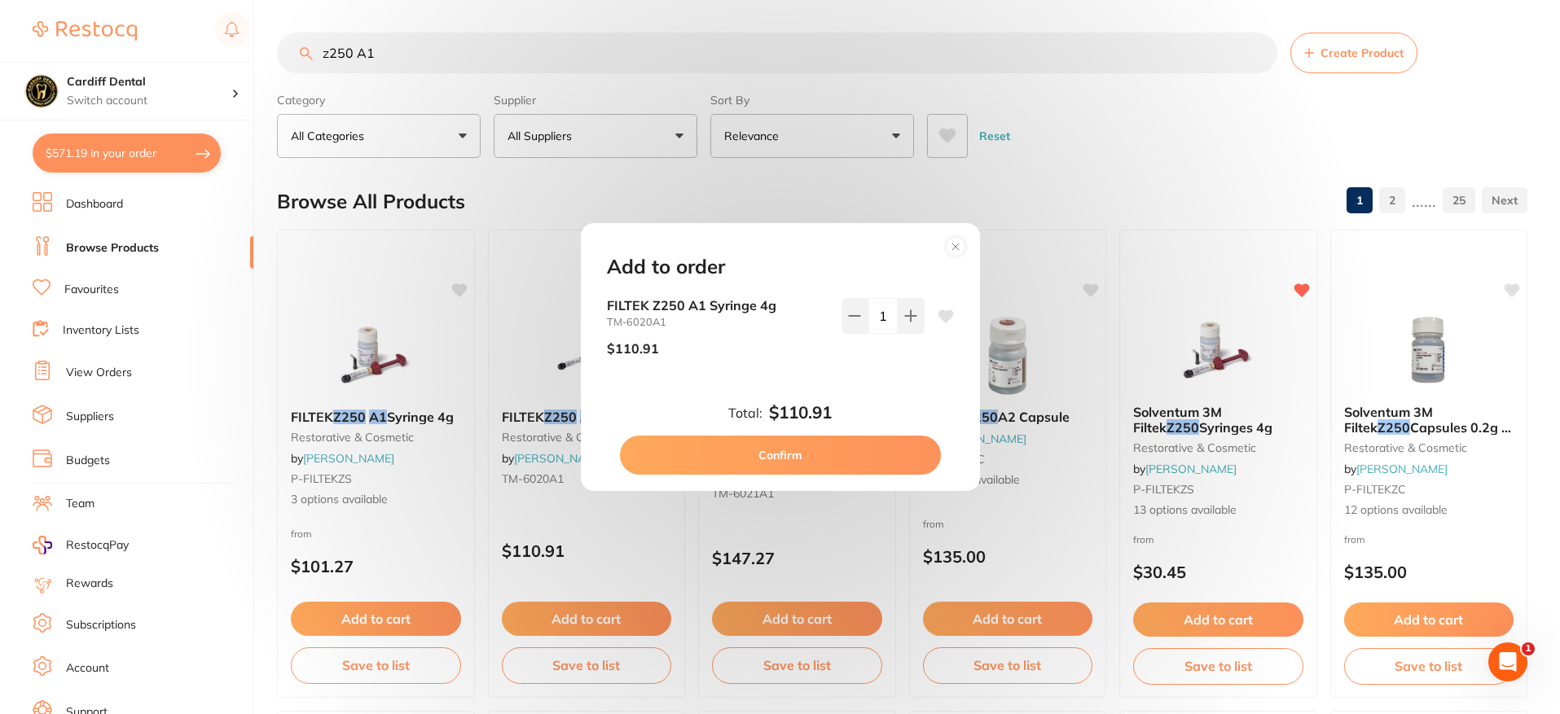
click at [776, 452] on button "Confirm" at bounding box center [780, 455] width 321 height 39
checkbox input "false"
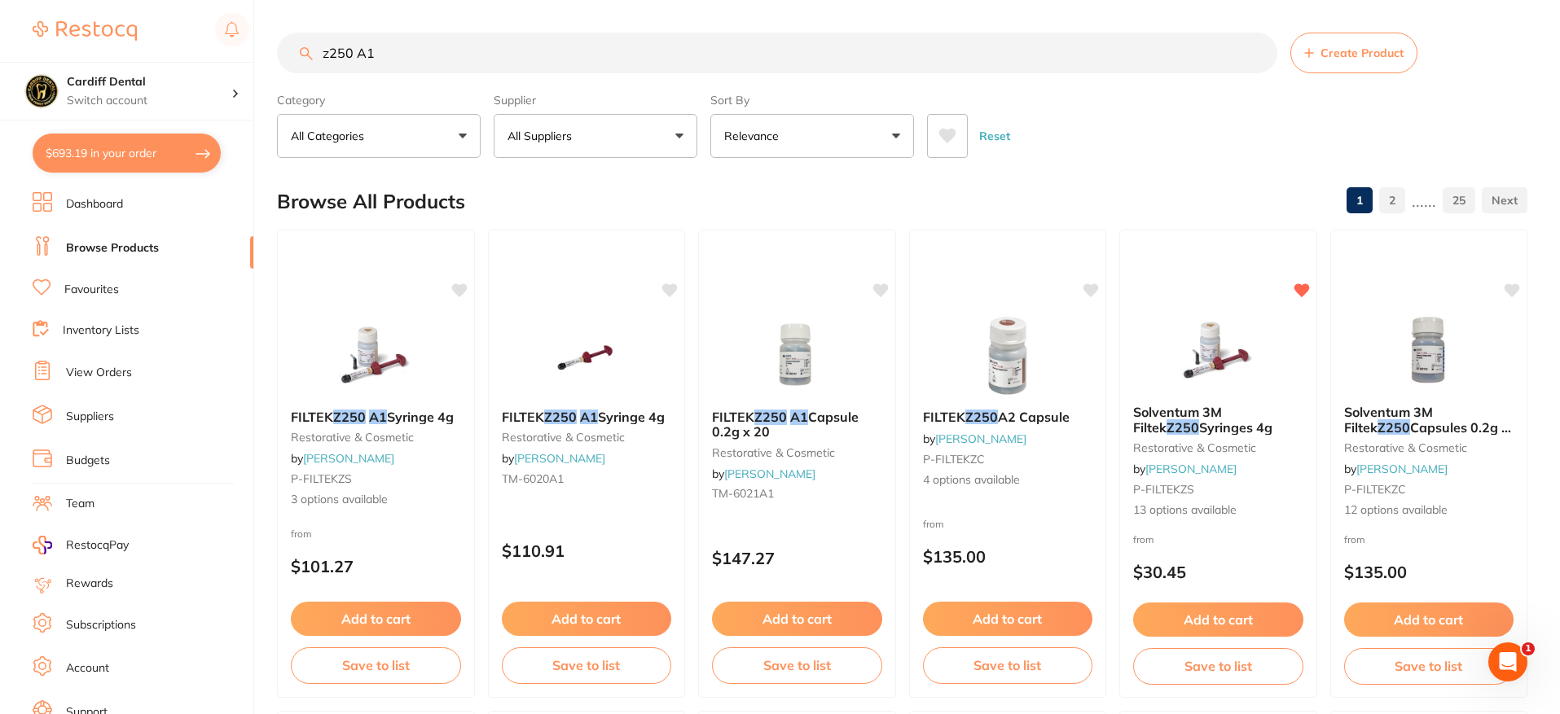
click at [156, 155] on button "$693.19 in your order" at bounding box center [127, 153] width 188 height 39
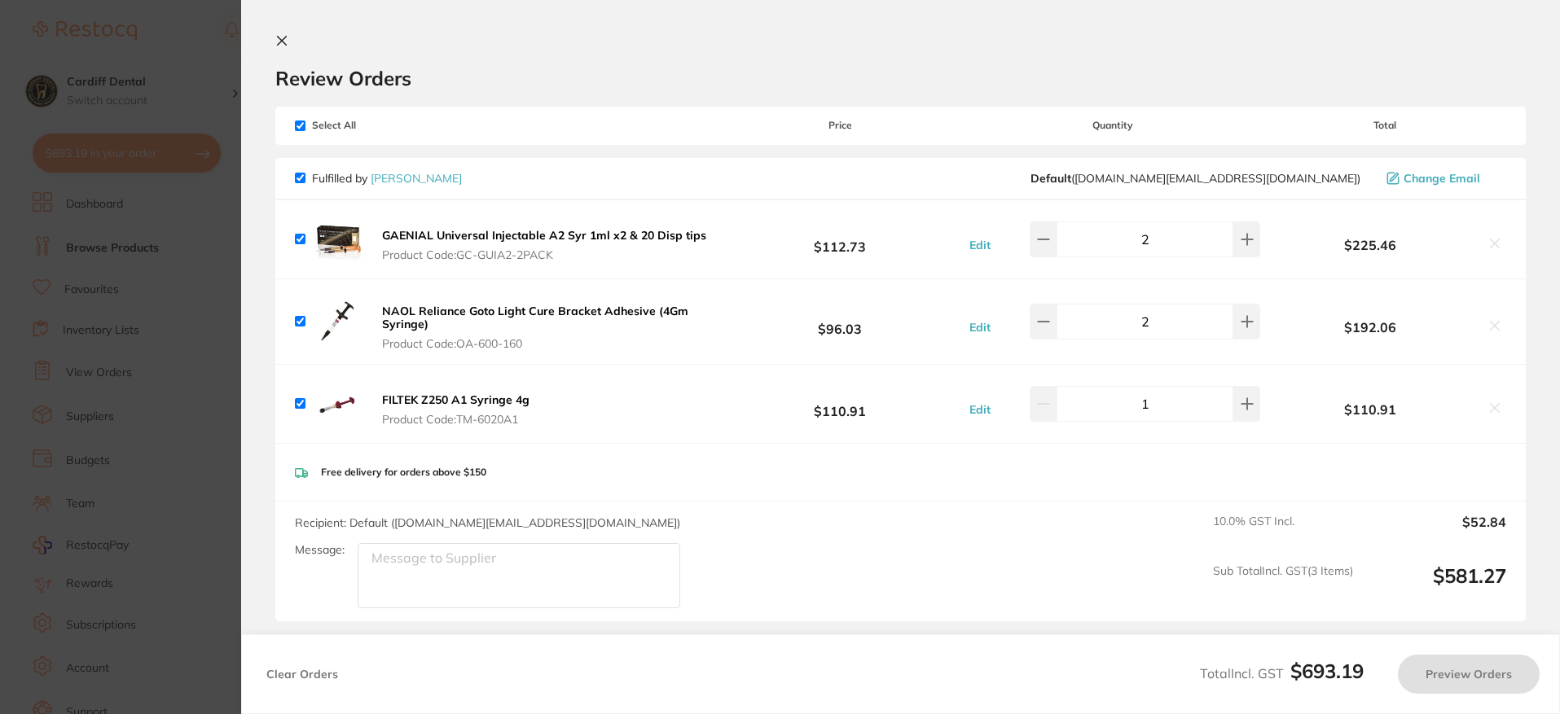
checkbox input "true"
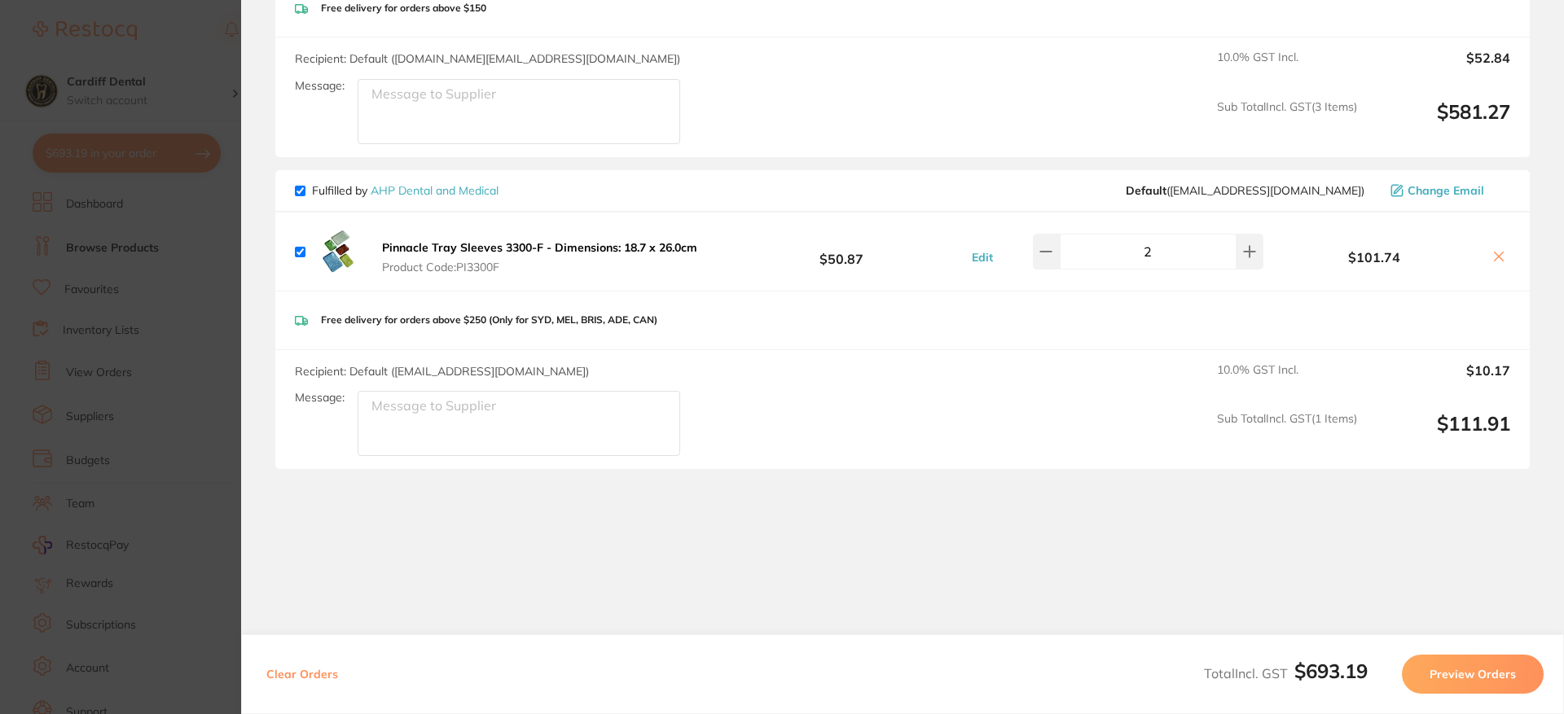
scroll to position [468, 0]
click at [303, 251] on input "checkbox" at bounding box center [300, 248] width 11 height 11
checkbox input "false"
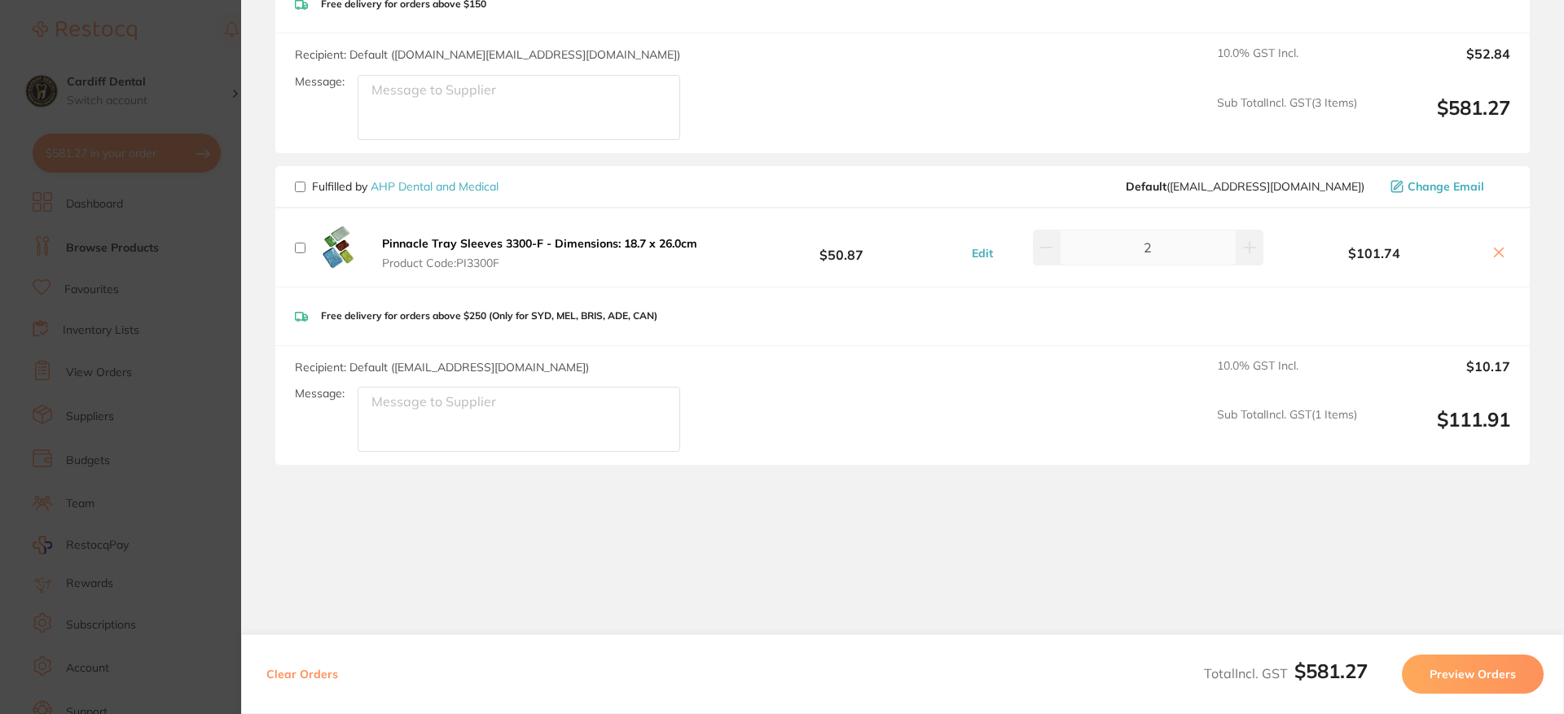
click at [1479, 671] on button "Preview Orders" at bounding box center [1473, 674] width 142 height 39
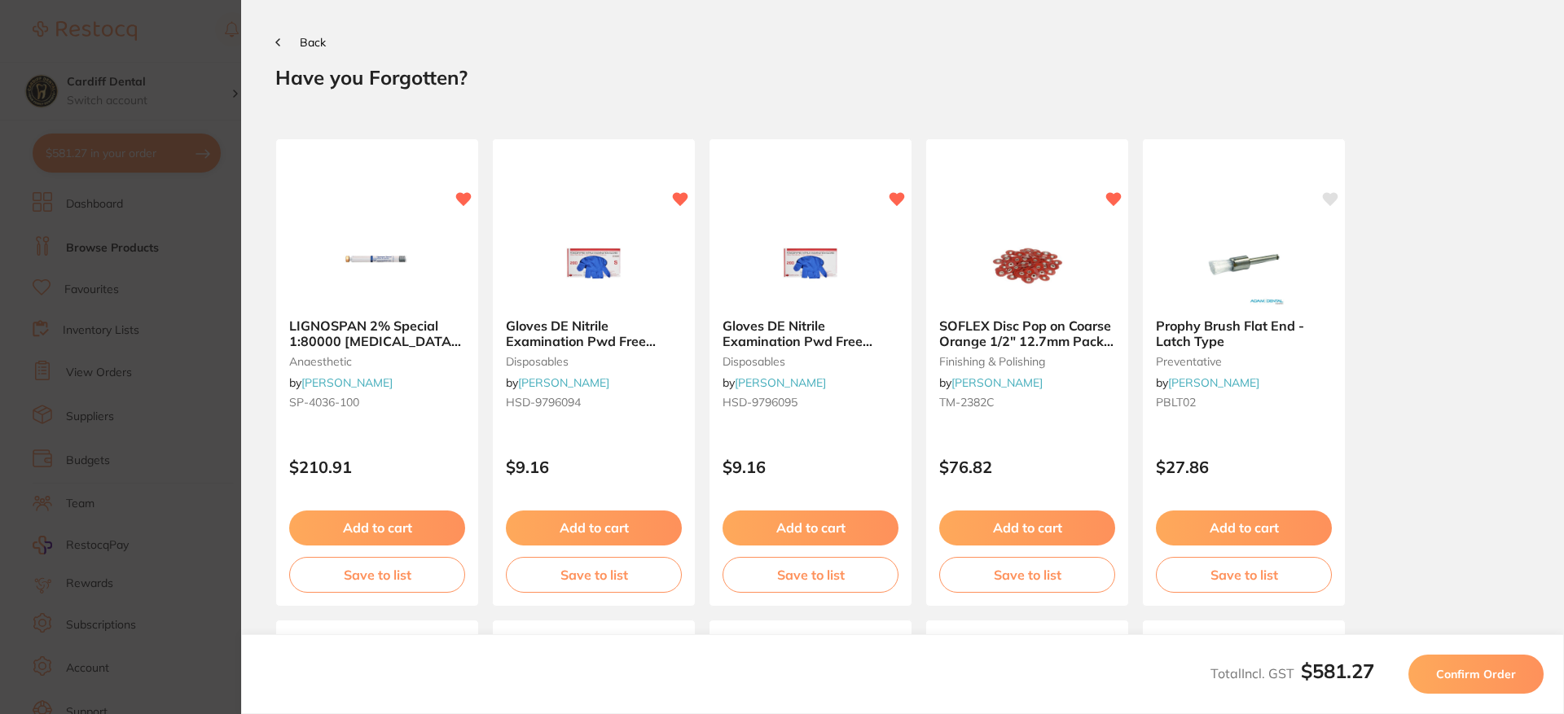
scroll to position [0, 0]
click at [1004, 526] on button "Add to cart" at bounding box center [1027, 529] width 178 height 35
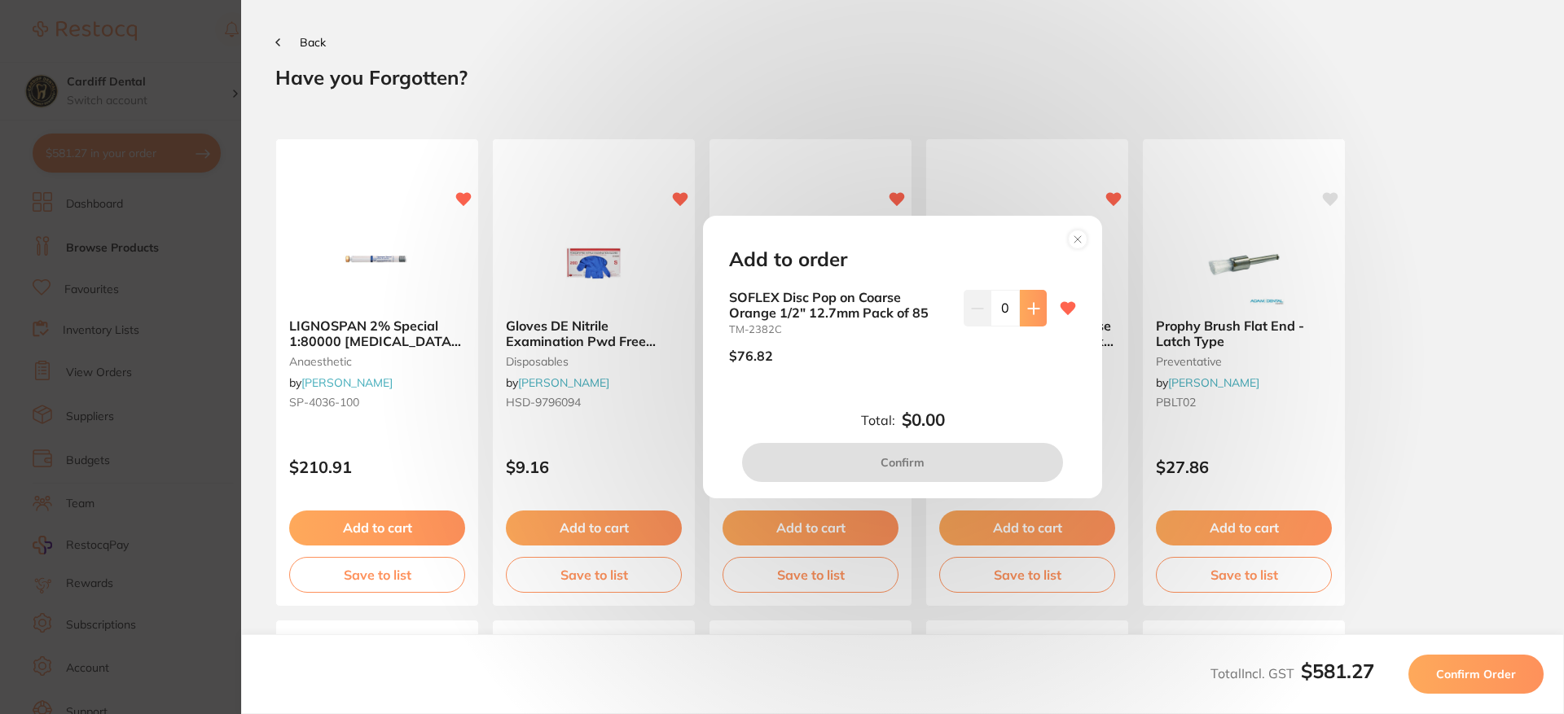
click at [1028, 306] on icon at bounding box center [1033, 308] width 13 height 13
type input "1"
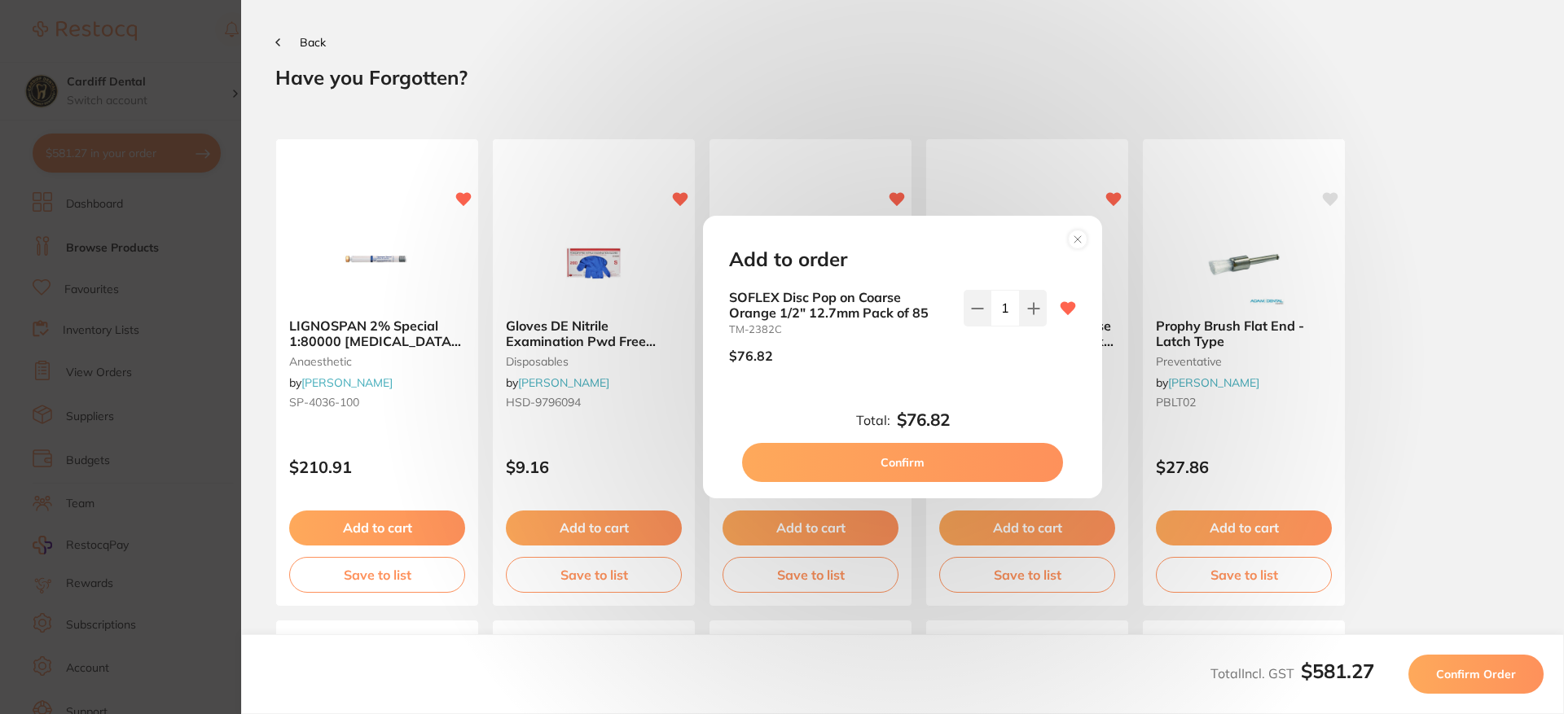
click at [902, 459] on button "Confirm" at bounding box center [902, 462] width 321 height 39
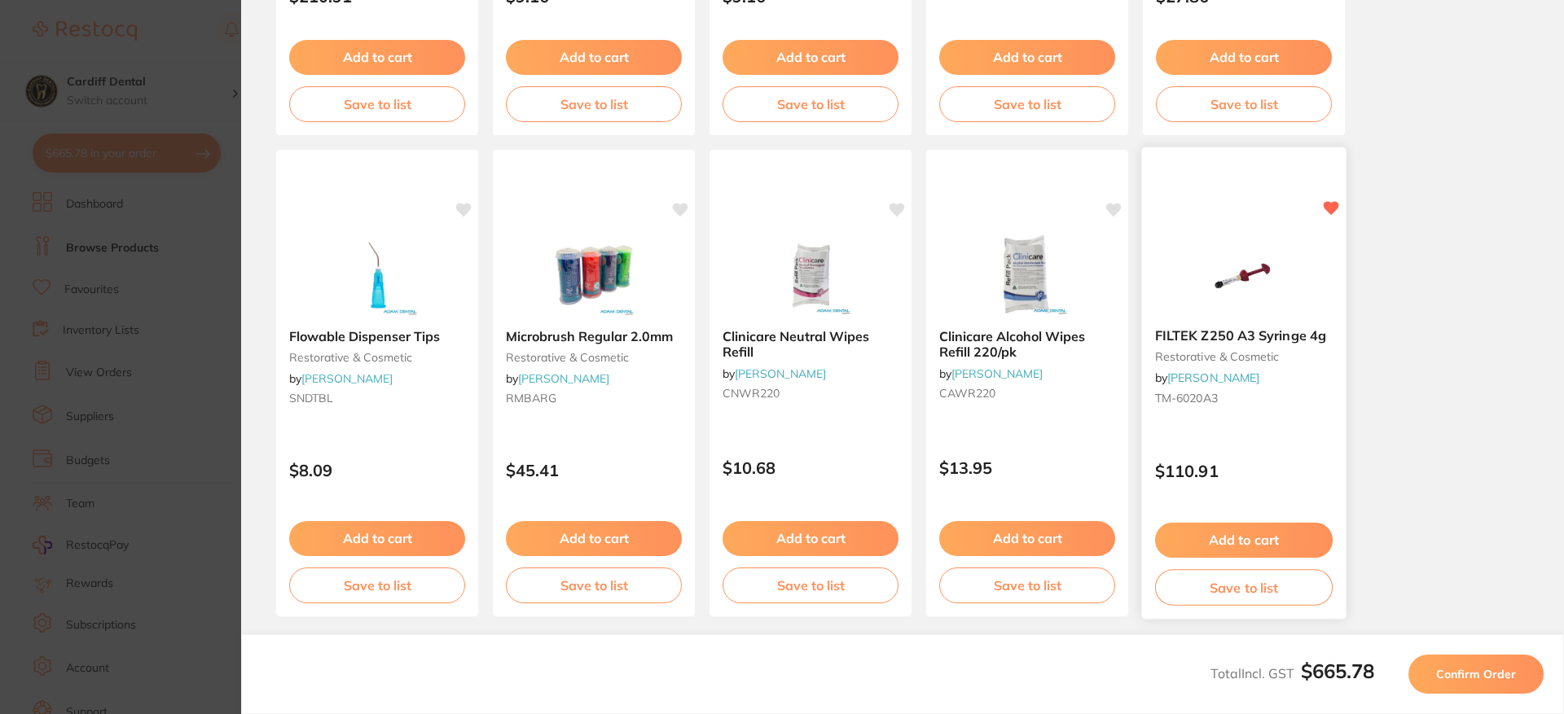
scroll to position [490, 0]
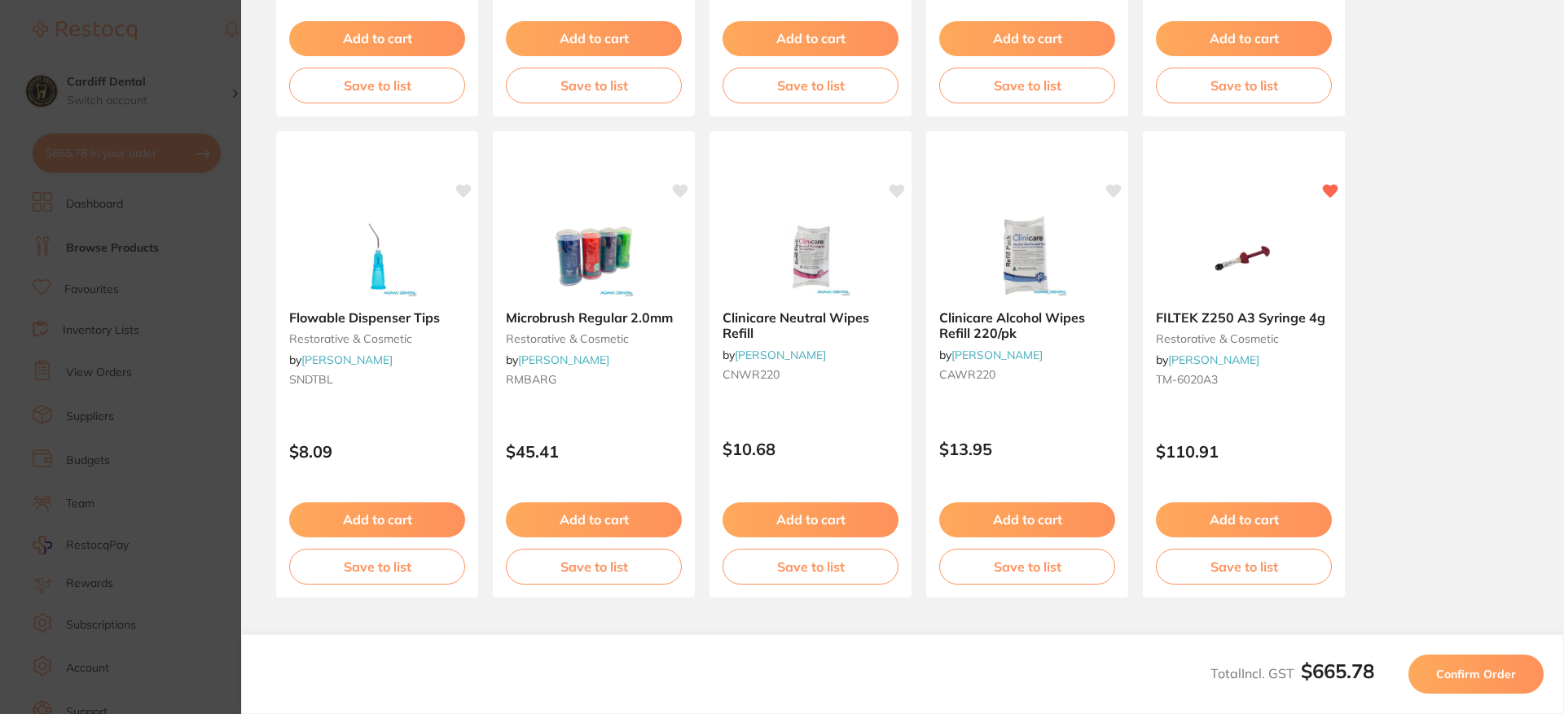
click at [1489, 670] on span "Confirm Order" at bounding box center [1476, 674] width 80 height 15
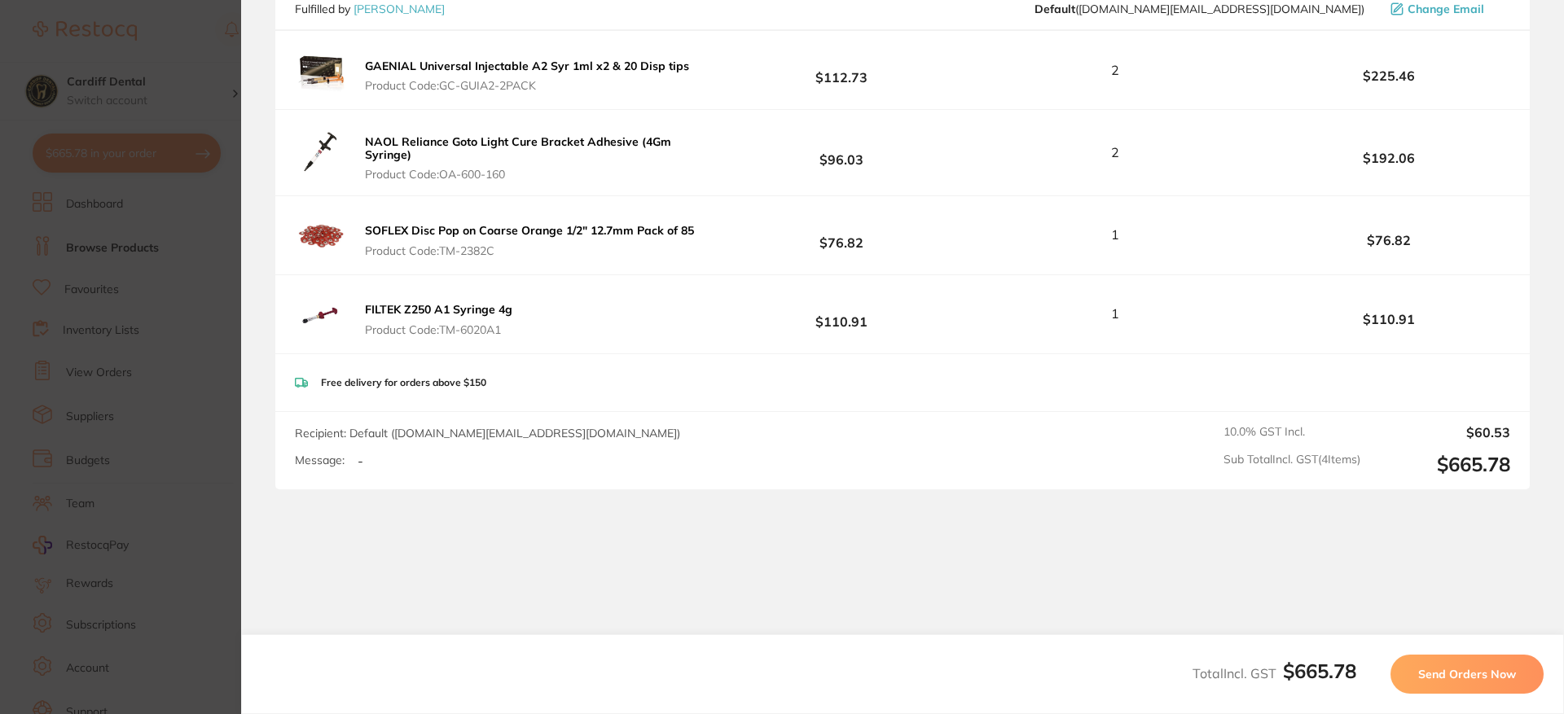
scroll to position [323, 0]
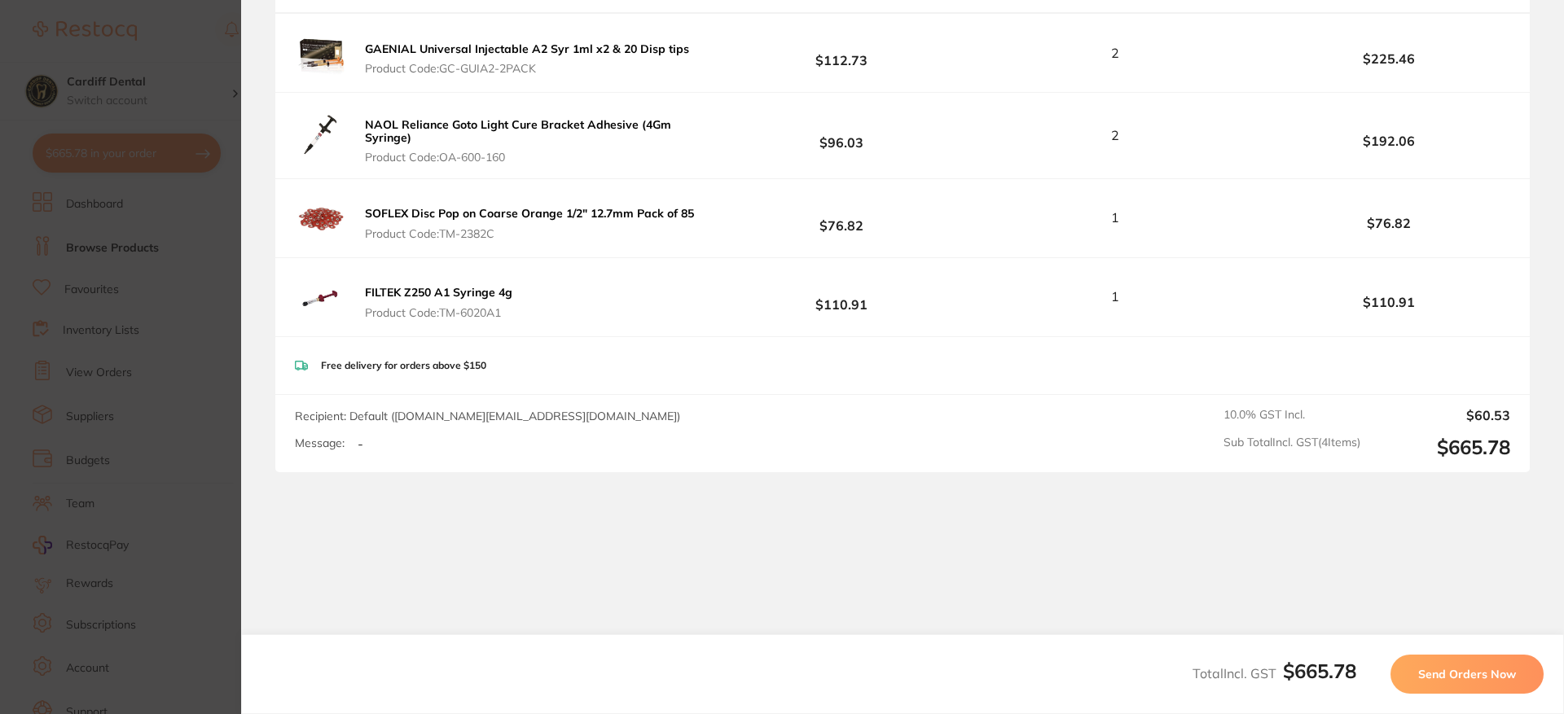
click at [1443, 676] on span "Send Orders Now" at bounding box center [1467, 674] width 98 height 15
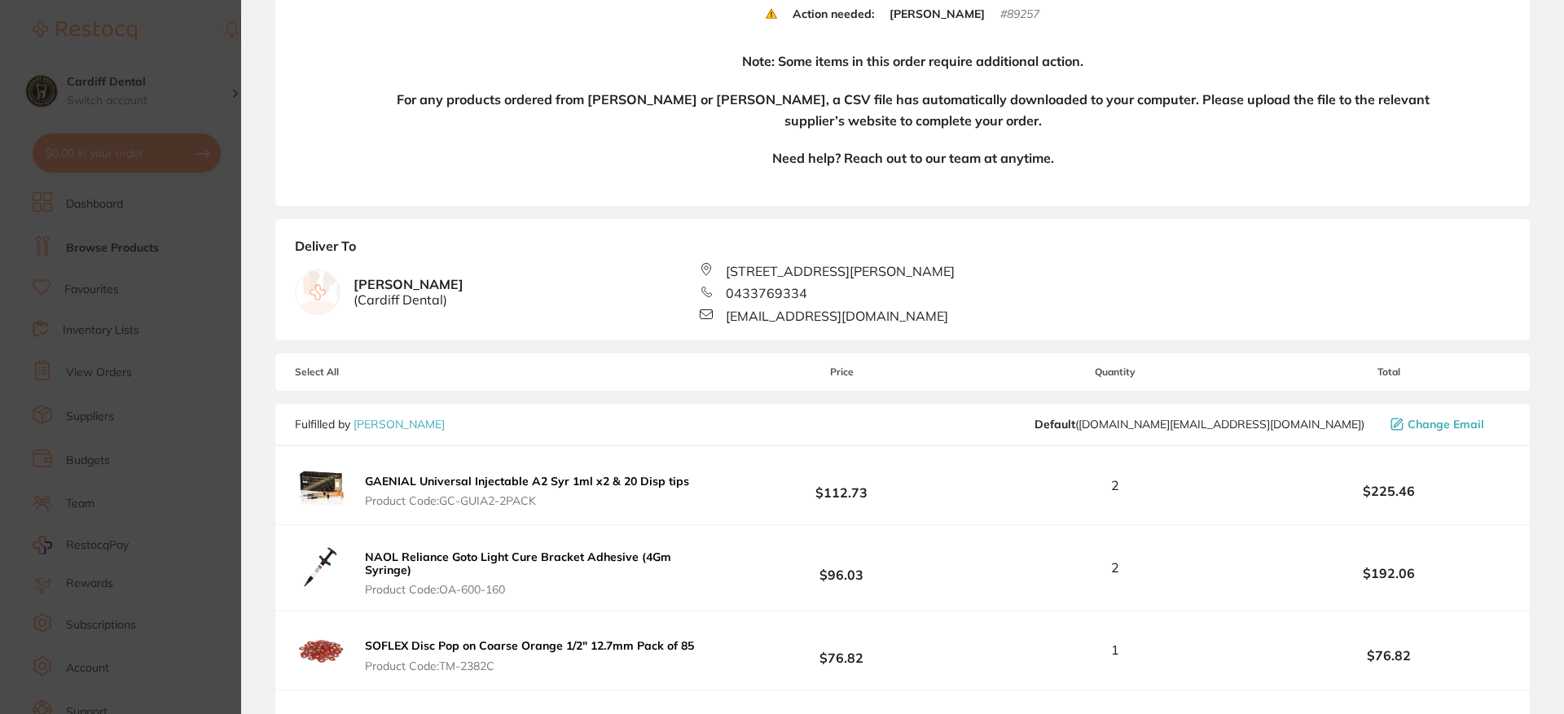
scroll to position [652, 0]
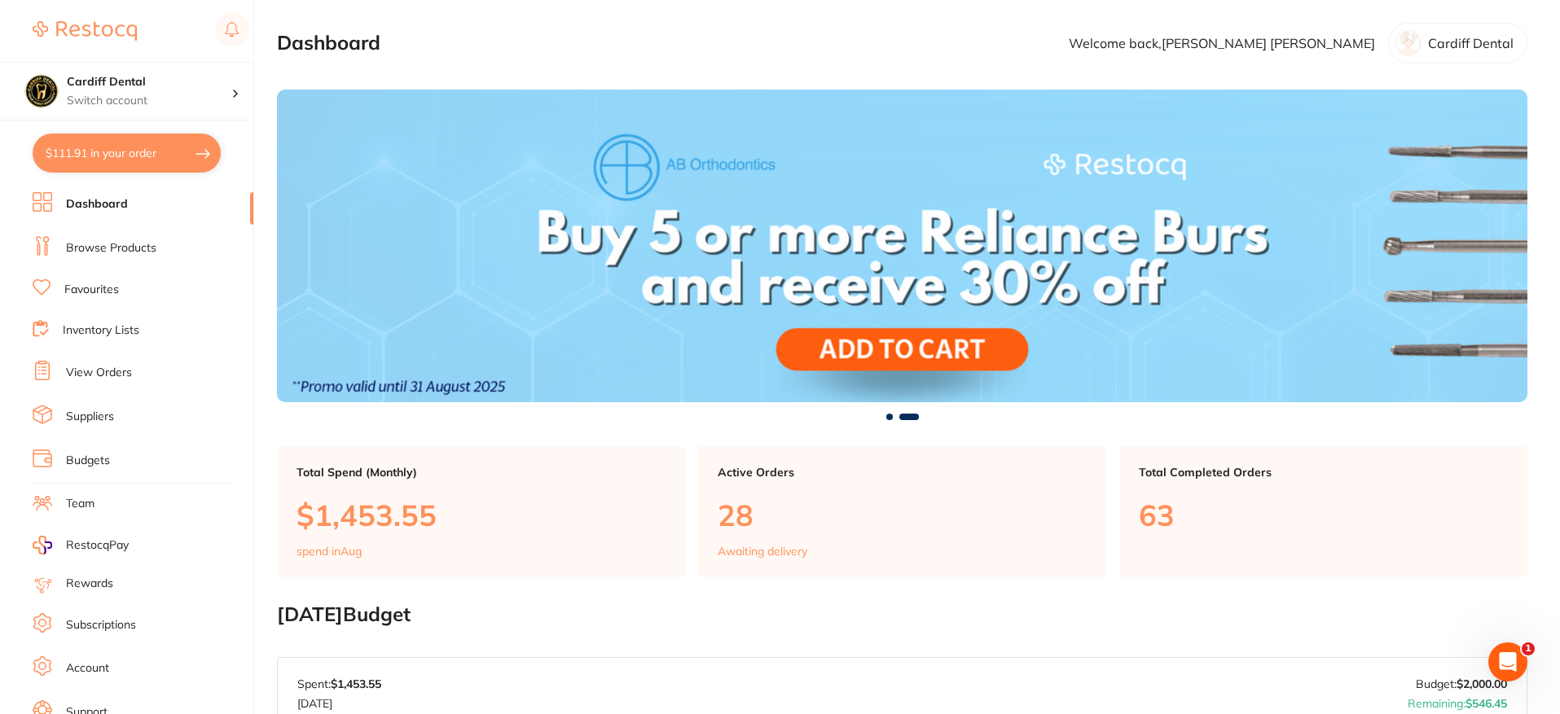
click at [153, 160] on button "$111.91 in your order" at bounding box center [127, 153] width 188 height 39
checkbox input "true"
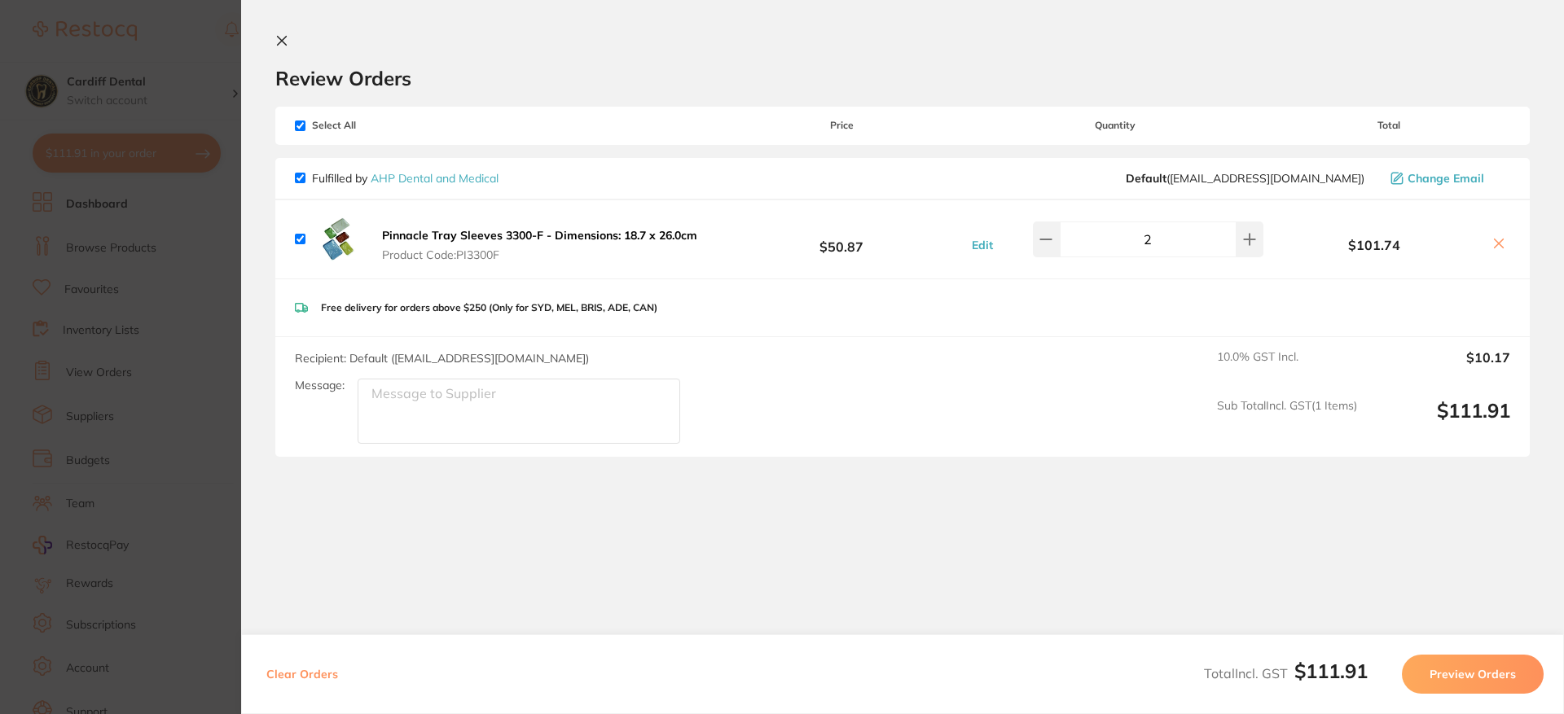
click at [288, 42] on icon at bounding box center [281, 40] width 13 height 13
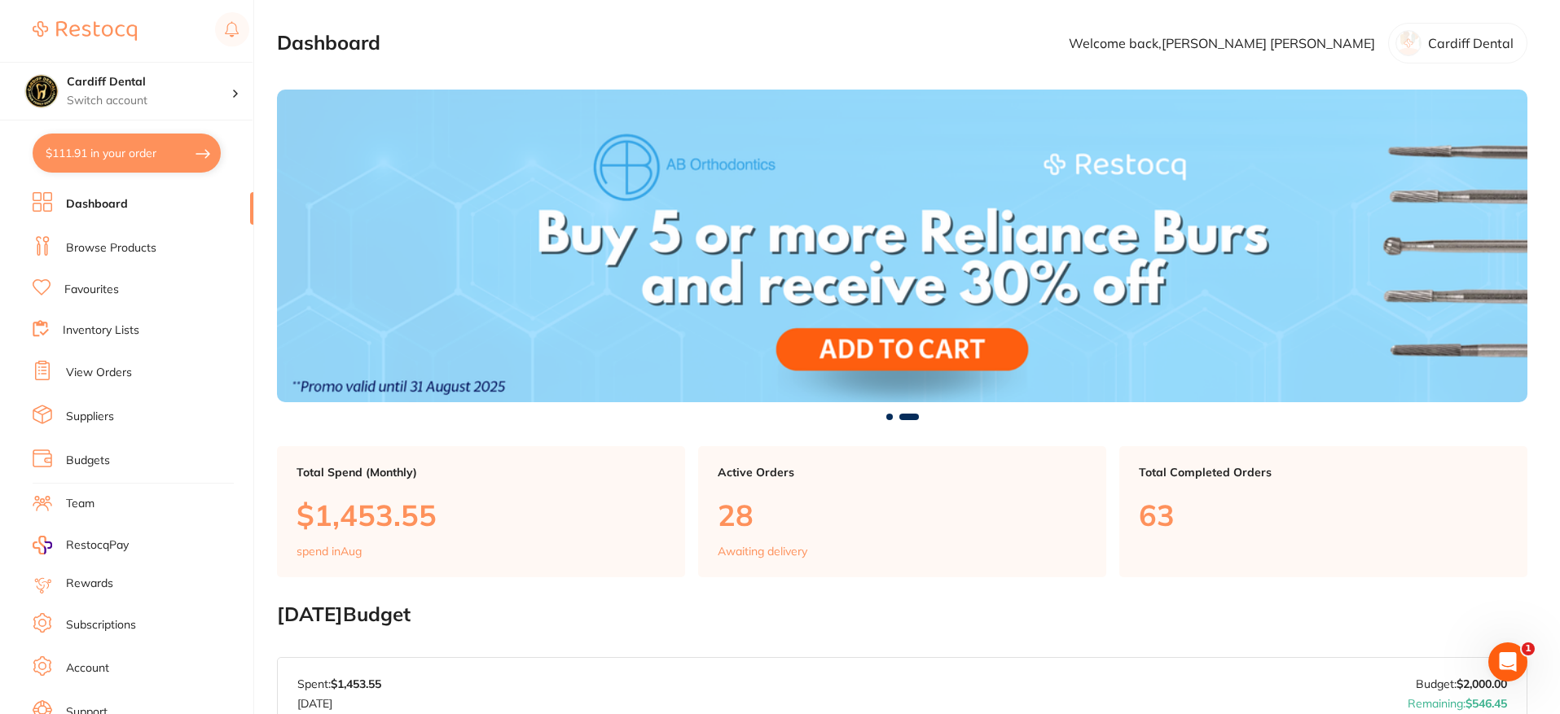
click at [135, 247] on link "Browse Products" at bounding box center [111, 248] width 90 height 16
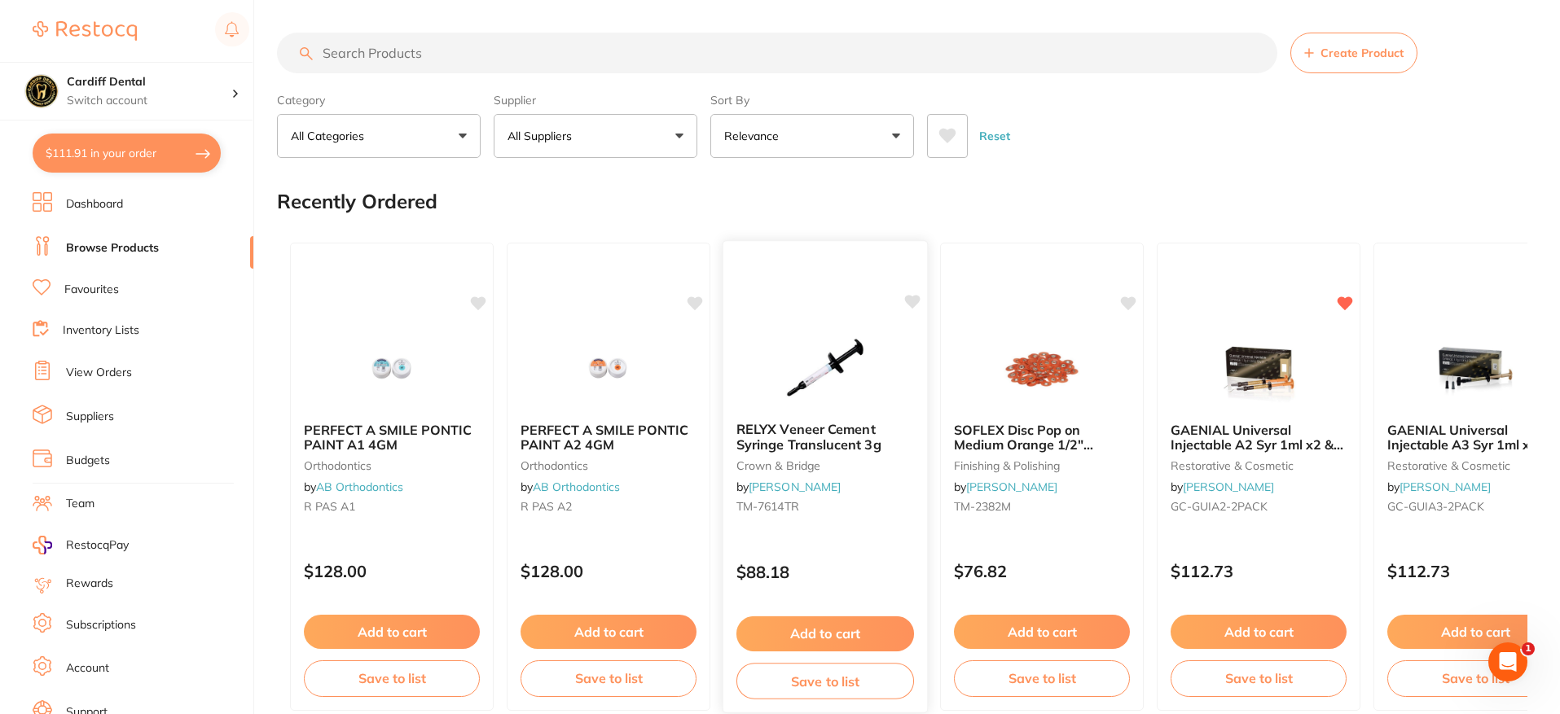
click at [842, 634] on button "Add to cart" at bounding box center [825, 634] width 178 height 35
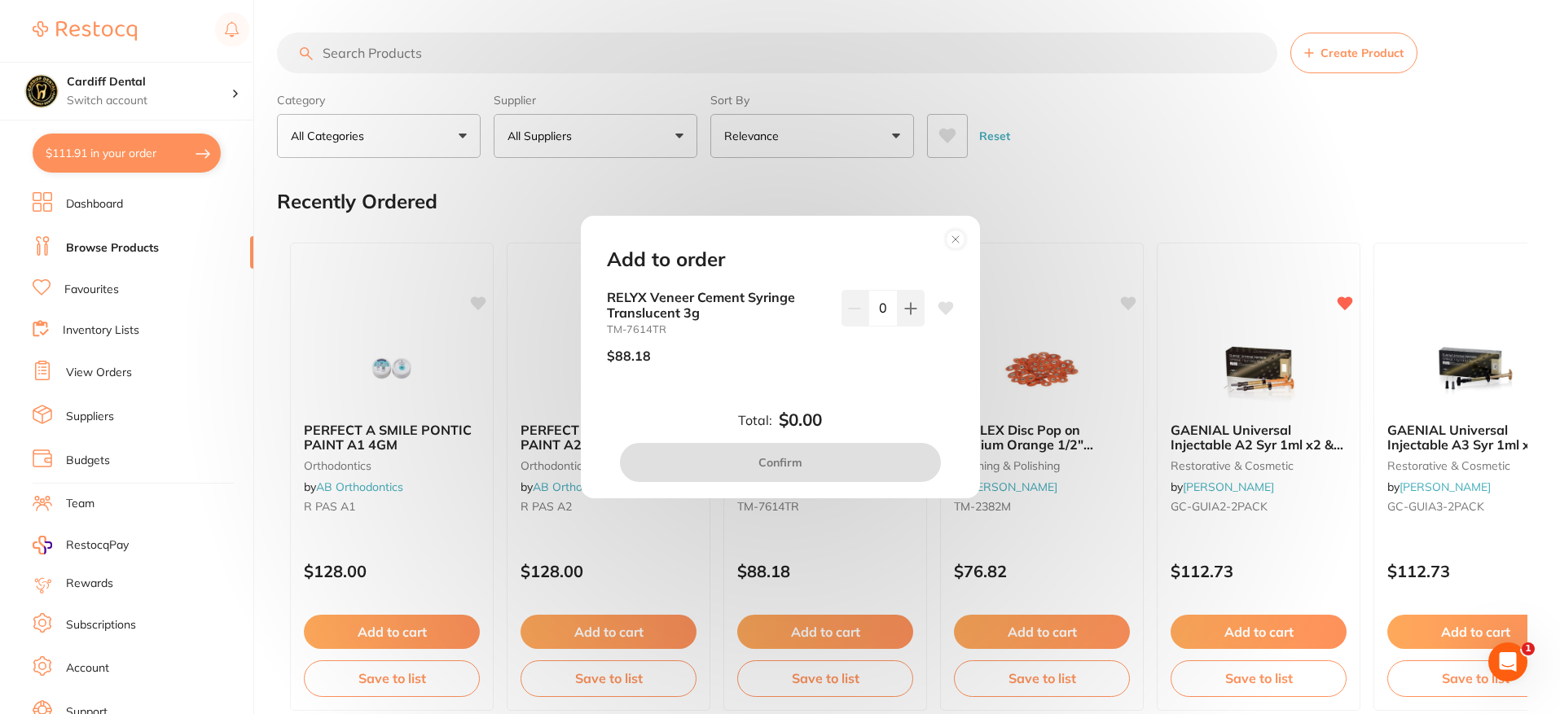
click at [957, 243] on circle at bounding box center [955, 239] width 19 height 19
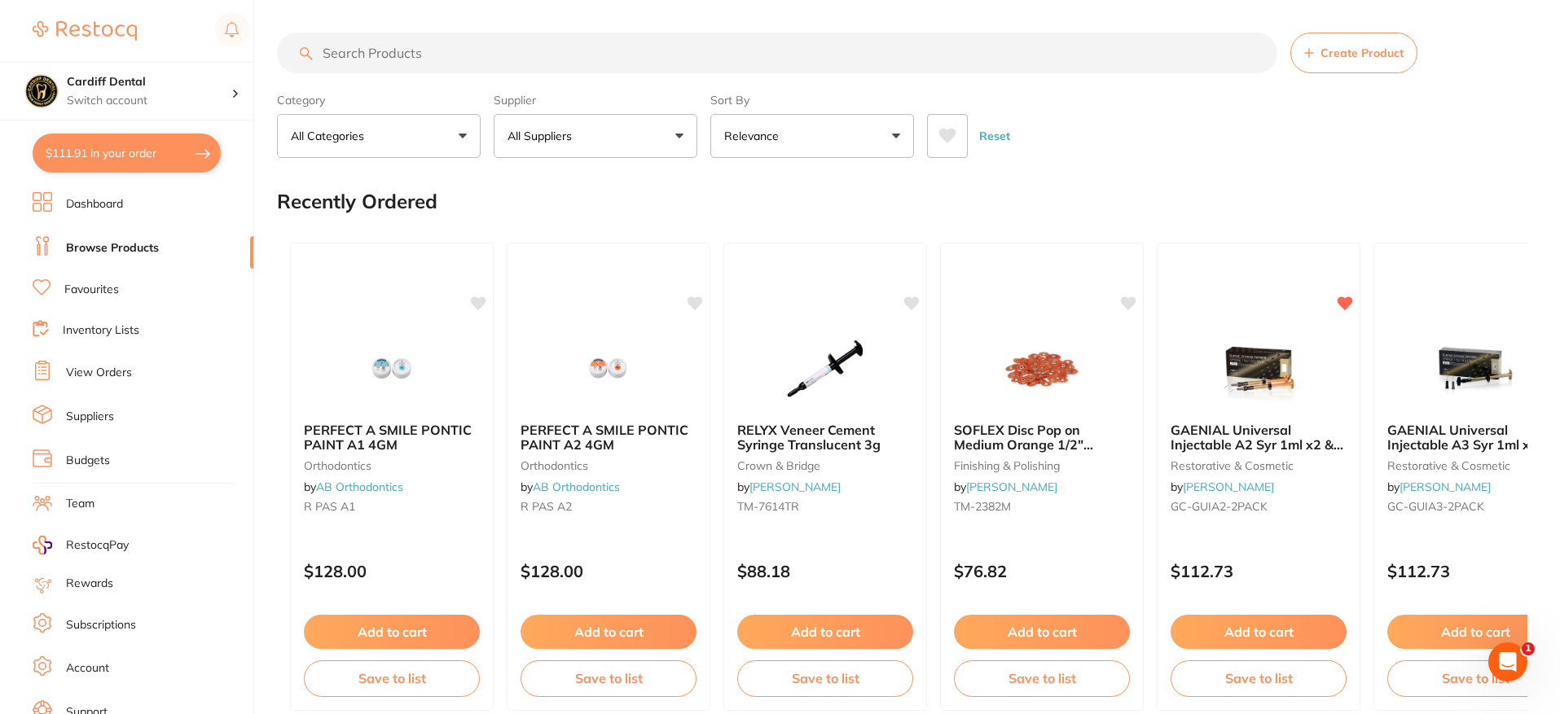
click at [101, 327] on link "Inventory Lists" at bounding box center [101, 331] width 77 height 16
